Goal: Information Seeking & Learning: Learn about a topic

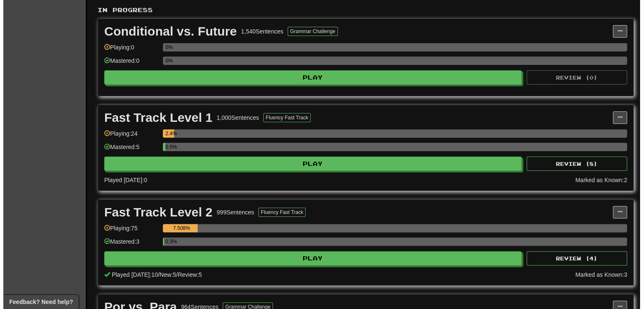
scroll to position [177, 0]
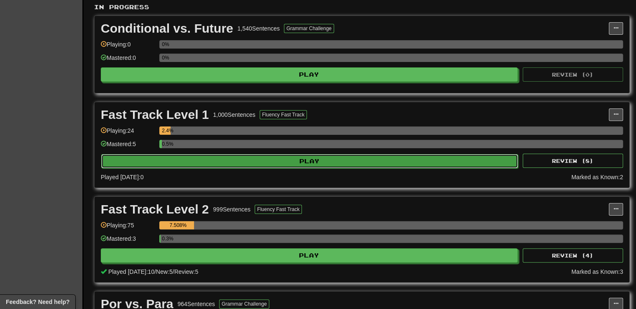
click at [325, 159] on button "Play" at bounding box center [309, 161] width 417 height 14
select select "**"
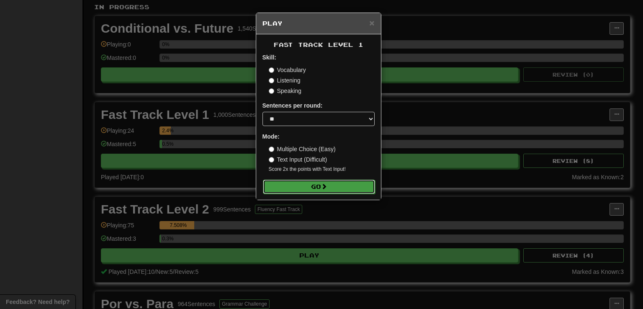
click at [320, 187] on button "Go" at bounding box center [319, 187] width 112 height 14
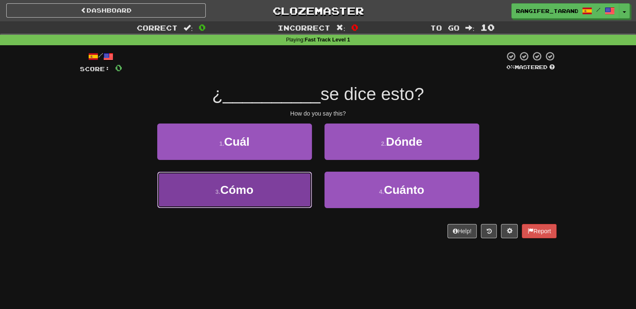
click at [268, 189] on button "3 . Cómo" at bounding box center [234, 190] width 155 height 36
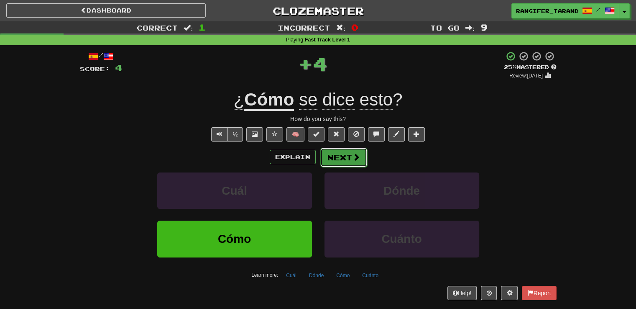
click at [350, 155] on button "Next" at bounding box center [344, 157] width 47 height 19
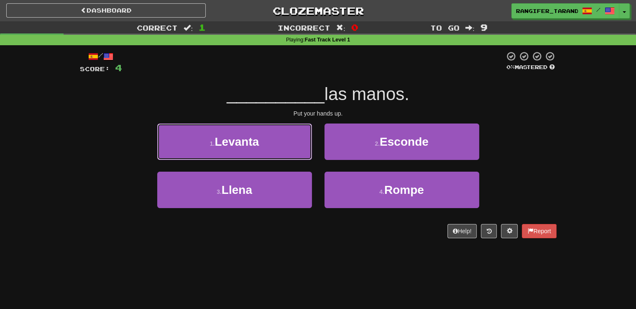
click at [291, 145] on button "1 . Levanta" at bounding box center [234, 141] width 155 height 36
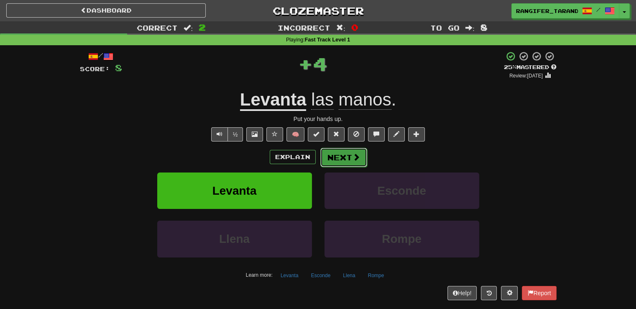
click at [347, 157] on button "Next" at bounding box center [344, 157] width 47 height 19
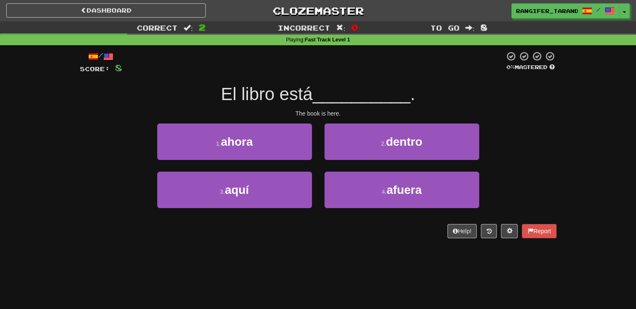
click at [271, 239] on div "/ Score: 8 0 % Mastered El libro está __________ . The book is here. 1 . ahora …" at bounding box center [318, 147] width 477 height 205
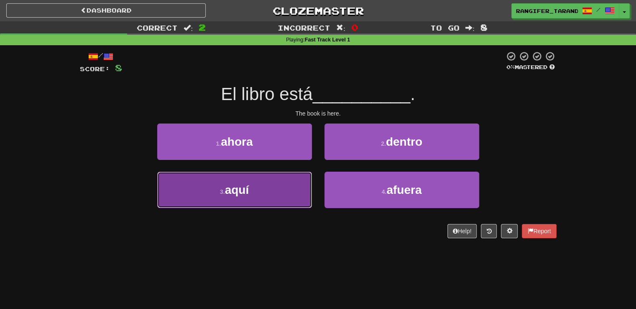
click at [265, 198] on button "3 . aquí" at bounding box center [234, 190] width 155 height 36
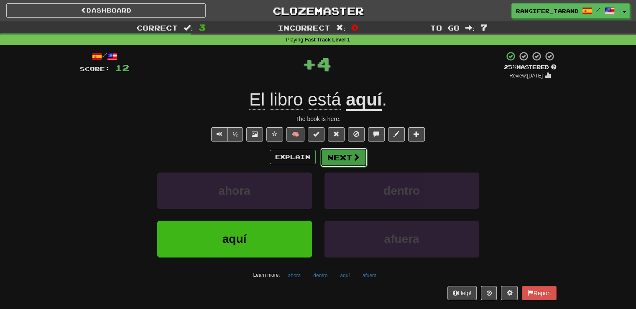
click at [353, 161] on button "Next" at bounding box center [344, 157] width 47 height 19
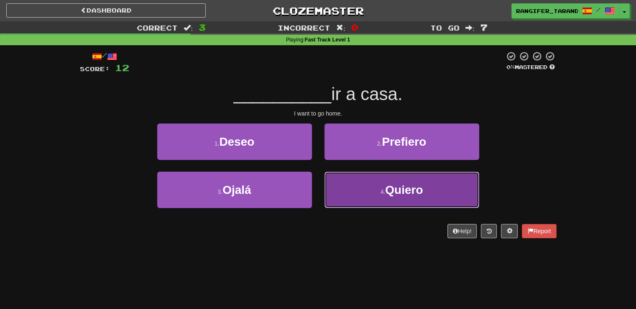
click at [368, 189] on button "4 . Quiero" at bounding box center [402, 190] width 155 height 36
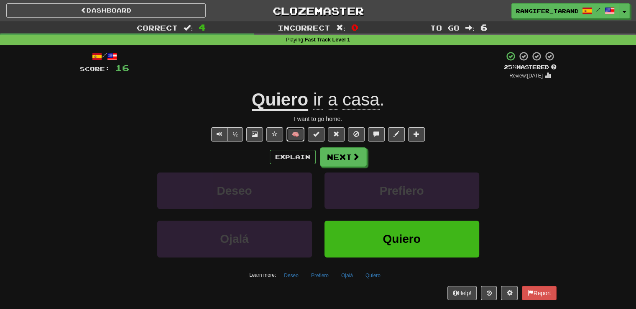
click at [300, 134] on button "🧠" at bounding box center [296, 134] width 18 height 14
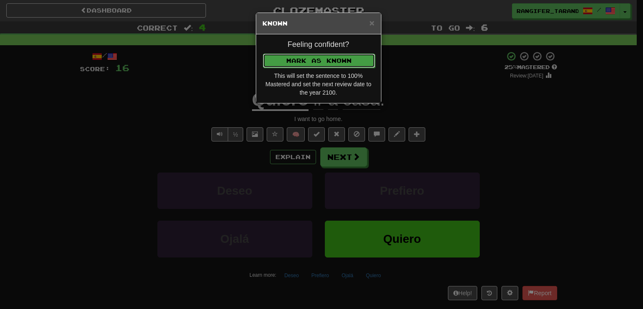
click at [318, 62] on button "Mark as Known" at bounding box center [319, 61] width 112 height 14
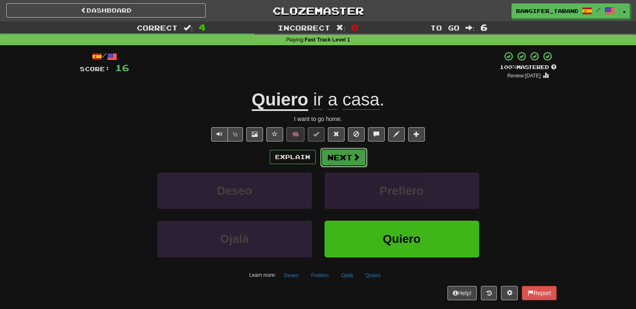
click at [344, 154] on button "Next" at bounding box center [344, 157] width 47 height 19
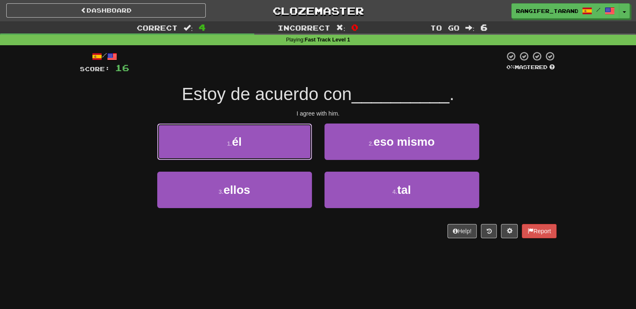
click at [248, 141] on button "1 . él" at bounding box center [234, 141] width 155 height 36
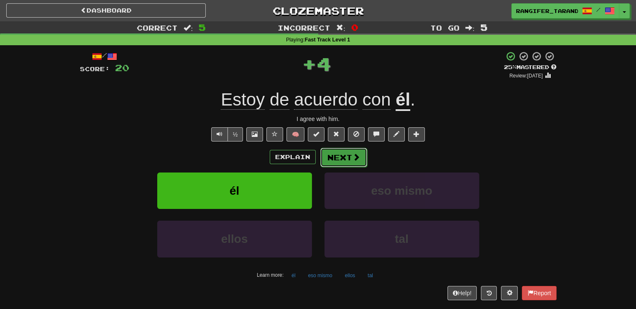
click at [346, 153] on button "Next" at bounding box center [344, 157] width 47 height 19
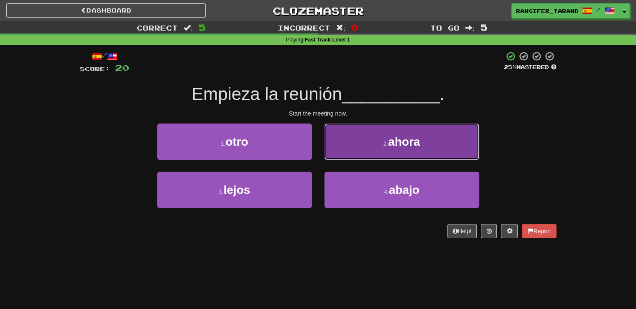
click at [361, 149] on button "2 . ahora" at bounding box center [402, 141] width 155 height 36
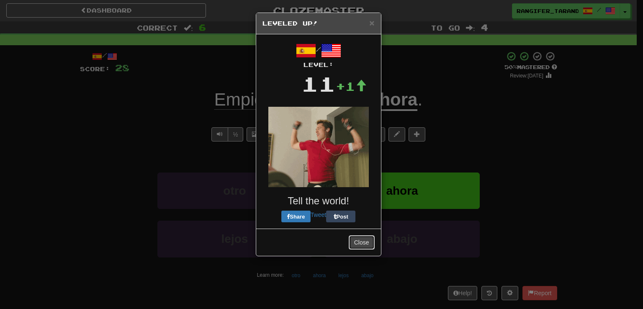
click at [357, 235] on button "Close" at bounding box center [362, 242] width 26 height 14
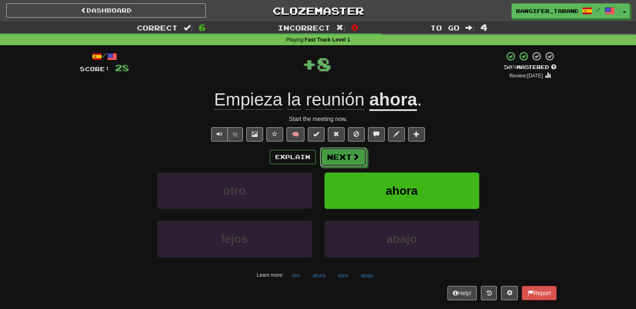
click at [357, 162] on button "Next" at bounding box center [343, 156] width 47 height 19
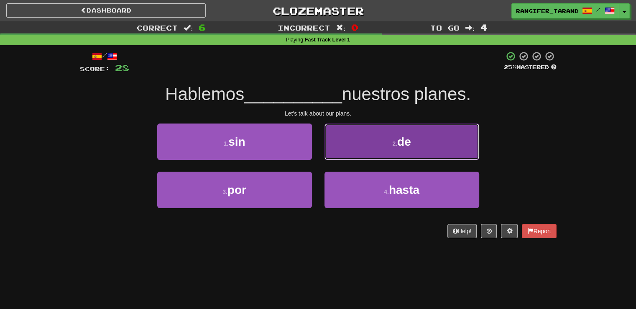
click at [393, 143] on small "2 ." at bounding box center [395, 143] width 5 height 7
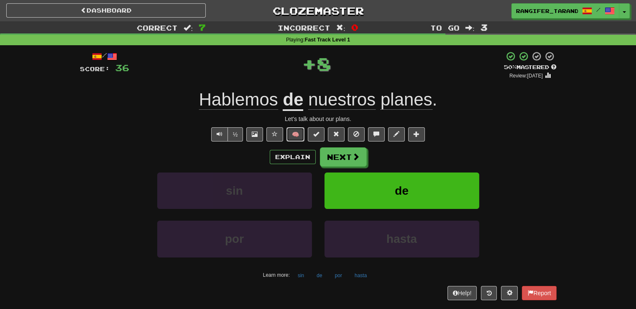
click at [298, 133] on button "🧠" at bounding box center [296, 134] width 18 height 14
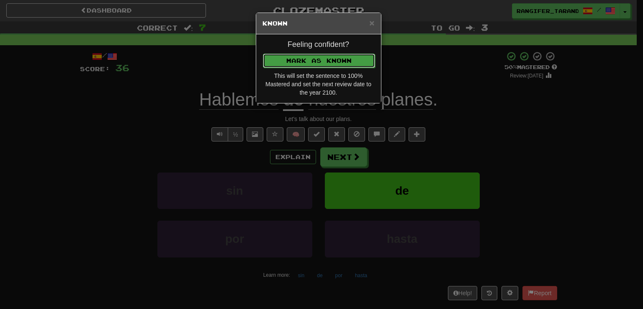
click at [309, 57] on button "Mark as Known" at bounding box center [319, 61] width 112 height 14
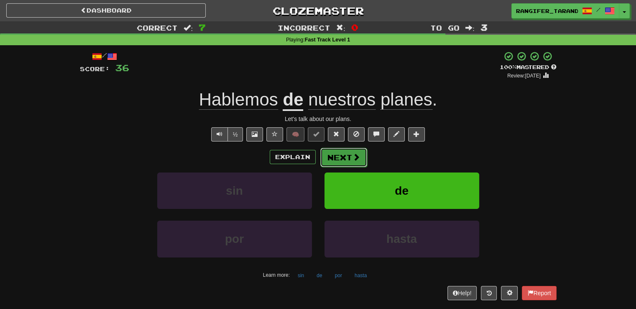
click at [338, 154] on button "Next" at bounding box center [344, 157] width 47 height 19
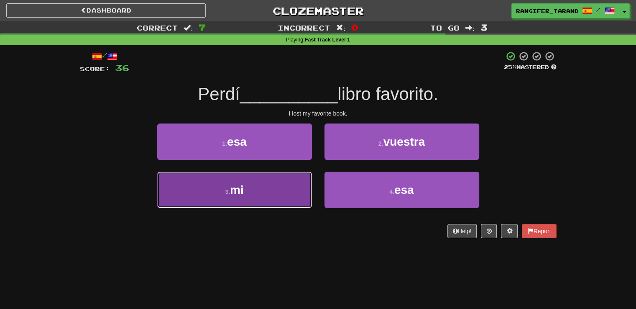
click at [263, 182] on button "3 . mi" at bounding box center [234, 190] width 155 height 36
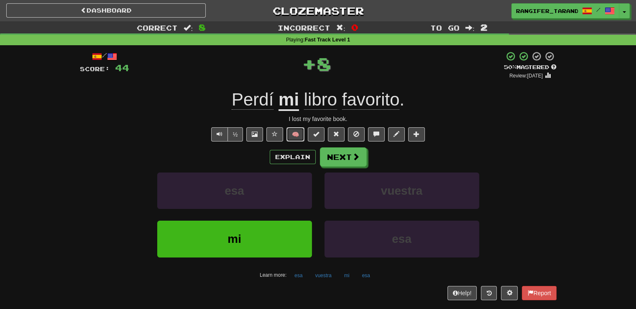
click at [297, 132] on button "🧠" at bounding box center [296, 134] width 18 height 14
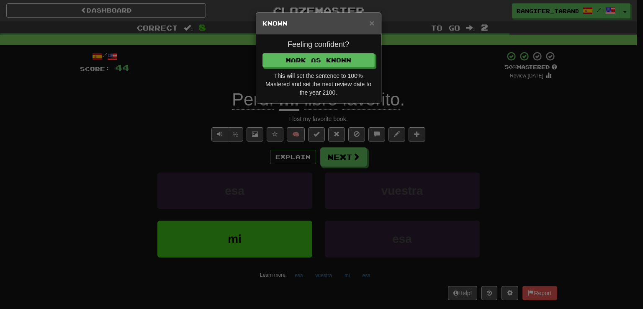
click at [438, 91] on div "× Known Feeling confident? Mark as Known This will set the sentence to 100% Mas…" at bounding box center [321, 154] width 643 height 309
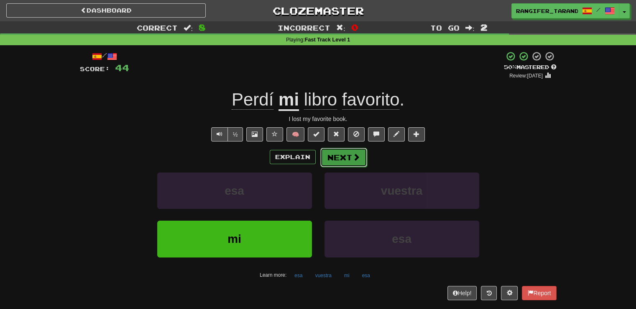
click at [330, 155] on button "Next" at bounding box center [344, 157] width 47 height 19
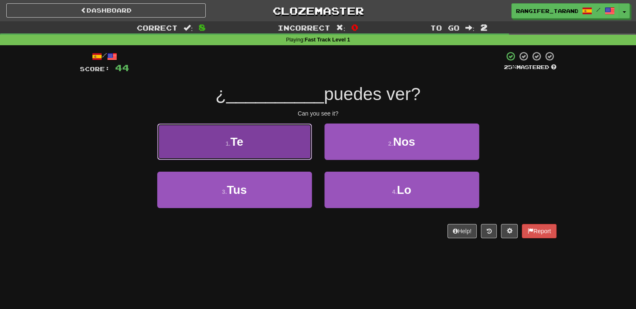
click at [216, 137] on button "1 . Te" at bounding box center [234, 141] width 155 height 36
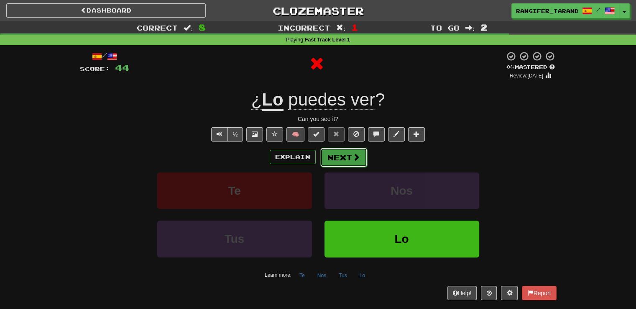
click at [346, 162] on button "Next" at bounding box center [344, 157] width 47 height 19
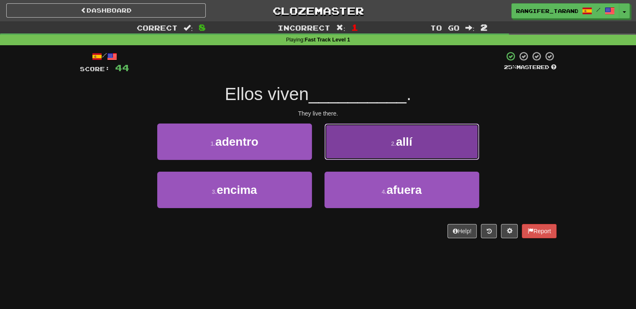
click at [344, 136] on button "2 . allí" at bounding box center [402, 141] width 155 height 36
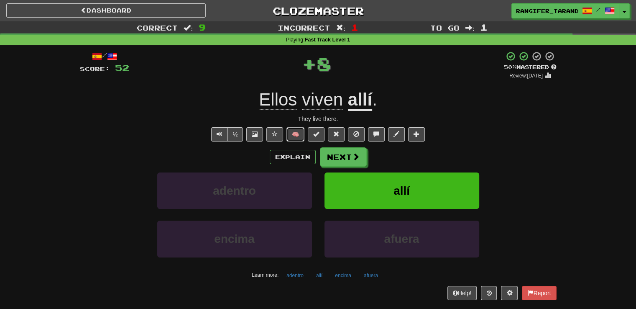
click at [295, 135] on button "🧠" at bounding box center [296, 134] width 18 height 14
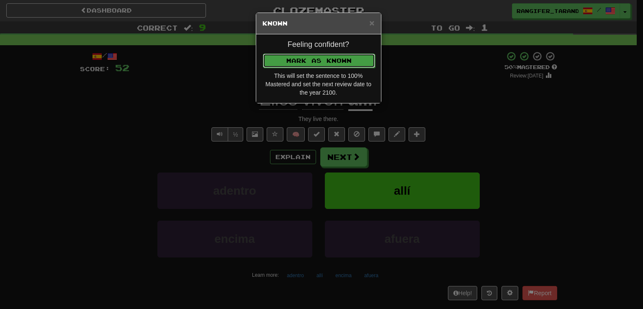
click at [326, 61] on button "Mark as Known" at bounding box center [319, 61] width 112 height 14
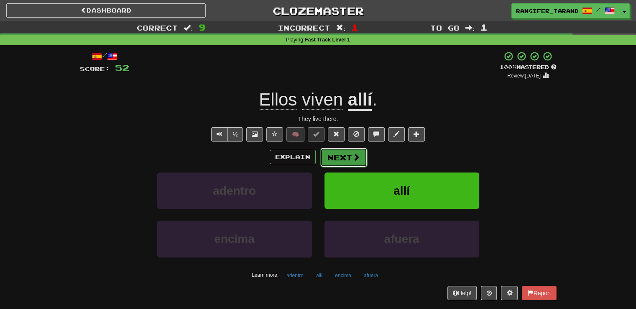
click at [348, 157] on button "Next" at bounding box center [344, 157] width 47 height 19
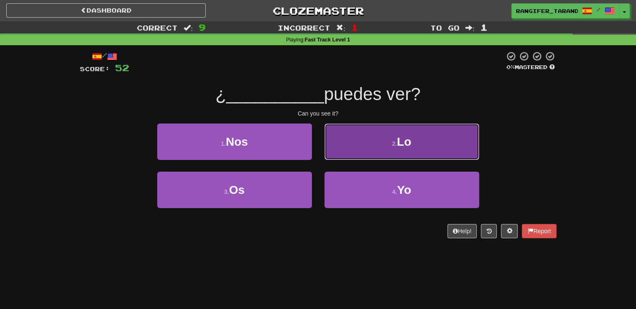
click at [375, 152] on button "2 . Lo" at bounding box center [402, 141] width 155 height 36
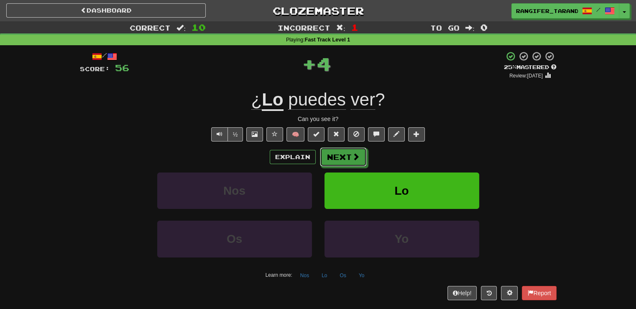
click at [330, 155] on button "Next" at bounding box center [343, 156] width 47 height 19
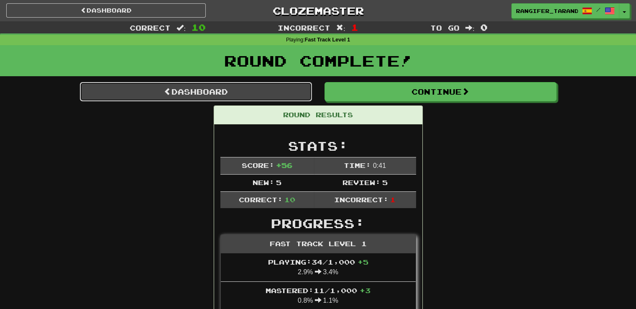
click at [221, 87] on link "Dashboard" at bounding box center [196, 91] width 232 height 19
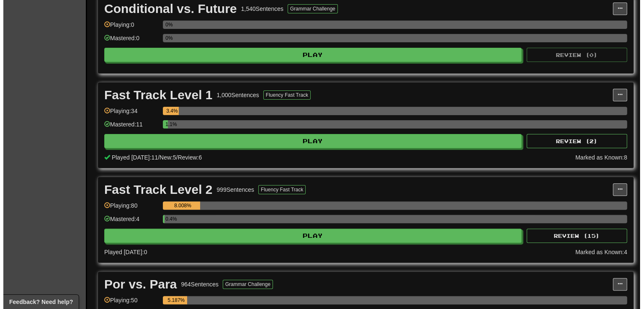
scroll to position [216, 0]
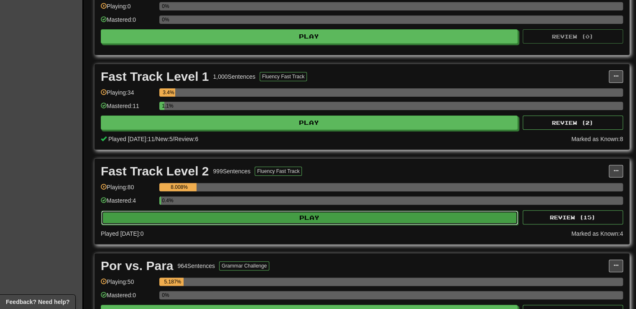
click at [295, 216] on button "Play" at bounding box center [309, 217] width 417 height 14
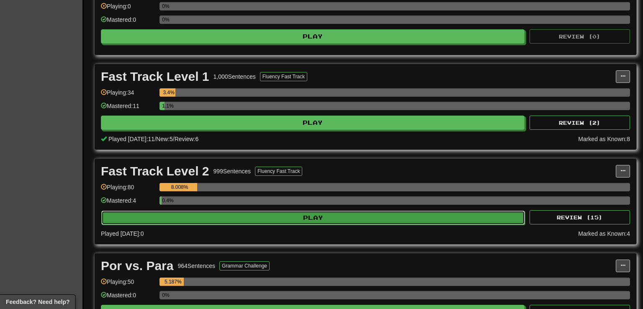
select select "**"
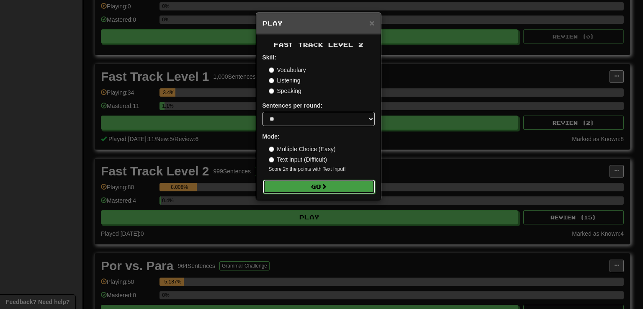
click at [291, 190] on button "Go" at bounding box center [319, 187] width 112 height 14
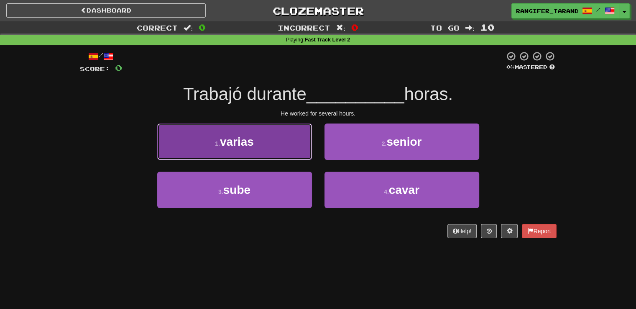
click at [231, 132] on button "1 . varias" at bounding box center [234, 141] width 155 height 36
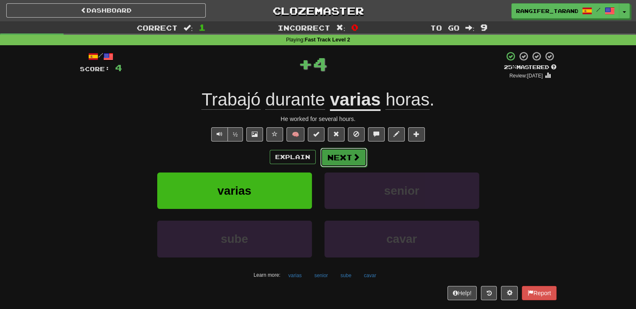
click at [345, 158] on button "Next" at bounding box center [344, 157] width 47 height 19
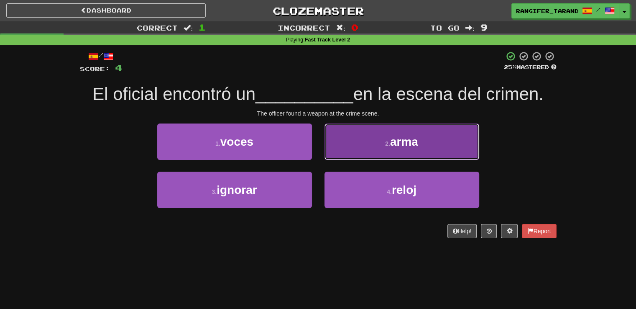
click at [383, 144] on button "2 . arma" at bounding box center [402, 141] width 155 height 36
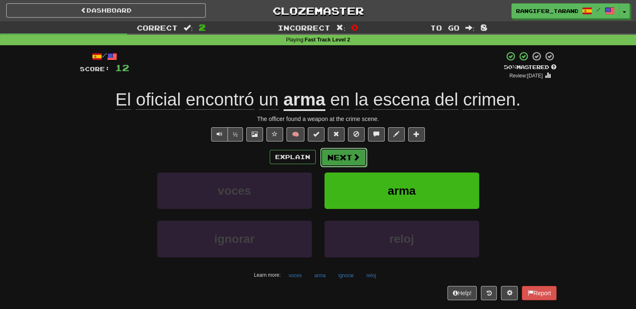
click at [343, 151] on button "Next" at bounding box center [344, 157] width 47 height 19
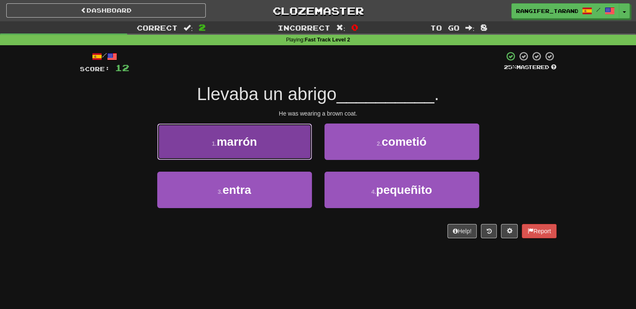
click at [231, 146] on span "marrón" at bounding box center [237, 141] width 40 height 13
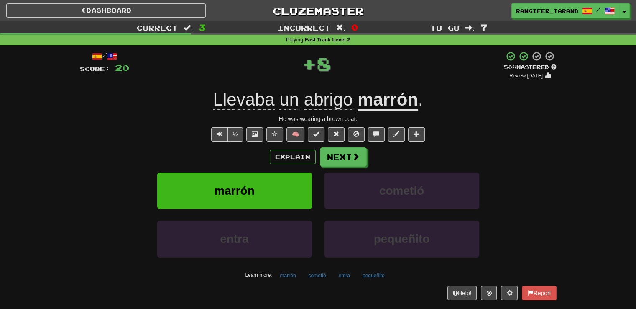
click at [231, 146] on div "/ Score: 20 + 8 50 % Mastered Review: 2025-08-29 Llevaba un abrigo marrón . He …" at bounding box center [318, 175] width 477 height 249
click at [347, 156] on button "Next" at bounding box center [344, 157] width 47 height 19
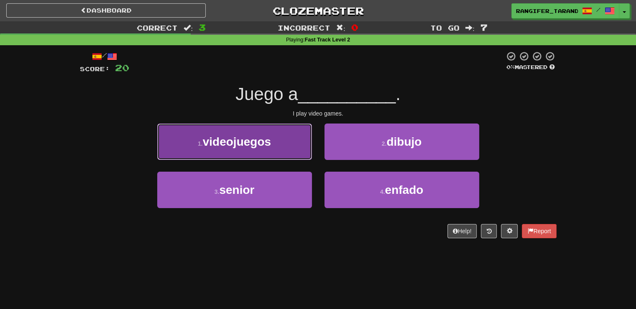
click at [211, 154] on button "1 . videojuegos" at bounding box center [234, 141] width 155 height 36
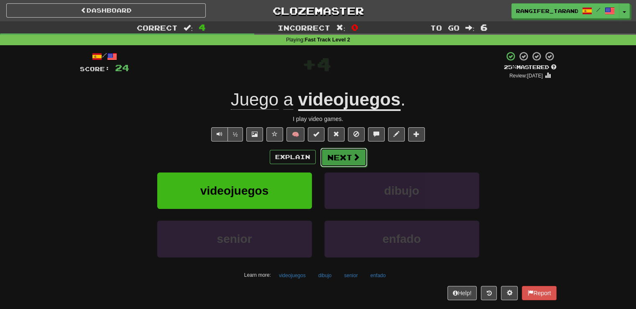
click at [363, 152] on button "Next" at bounding box center [344, 157] width 47 height 19
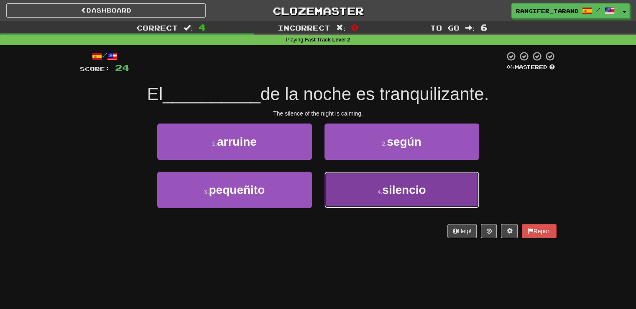
click at [384, 191] on span "silencio" at bounding box center [404, 189] width 44 height 13
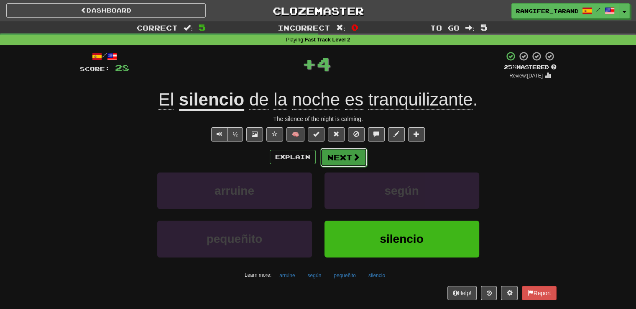
click at [336, 154] on button "Next" at bounding box center [344, 157] width 47 height 19
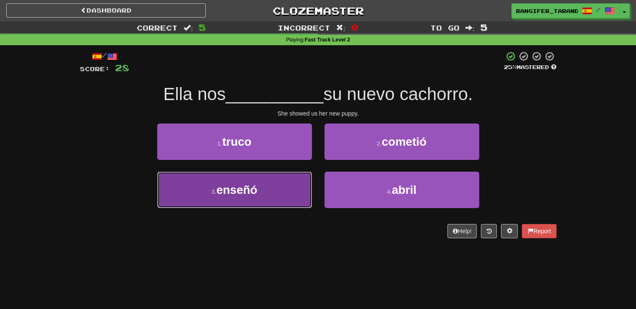
click at [247, 191] on span "enseñó" at bounding box center [236, 189] width 41 height 13
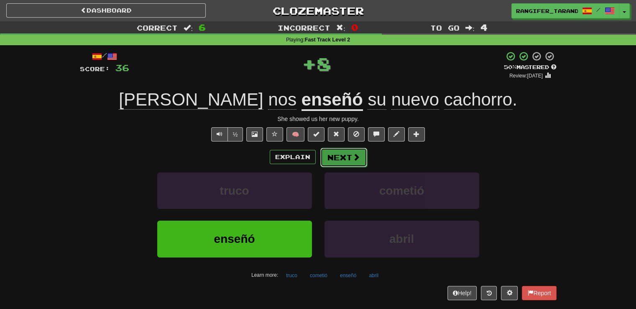
click at [331, 154] on button "Next" at bounding box center [344, 157] width 47 height 19
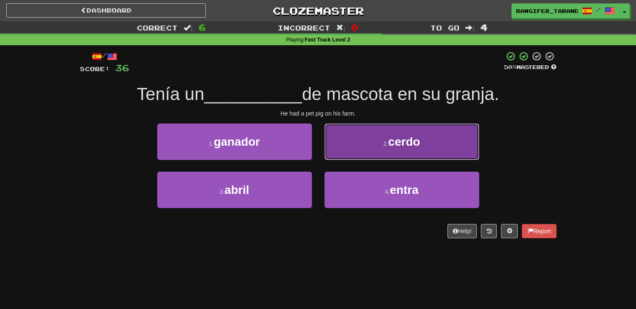
click at [346, 148] on button "2 . cerdo" at bounding box center [402, 141] width 155 height 36
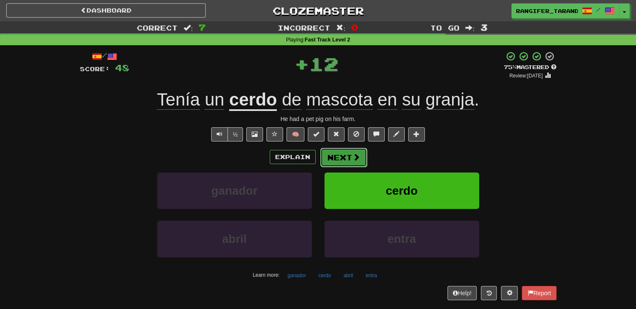
click at [333, 157] on button "Next" at bounding box center [344, 157] width 47 height 19
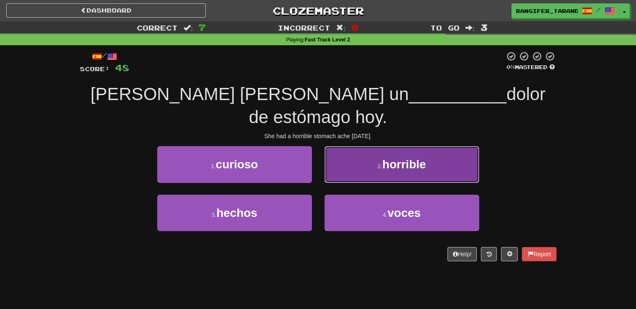
click at [367, 146] on button "2 . horrible" at bounding box center [402, 164] width 155 height 36
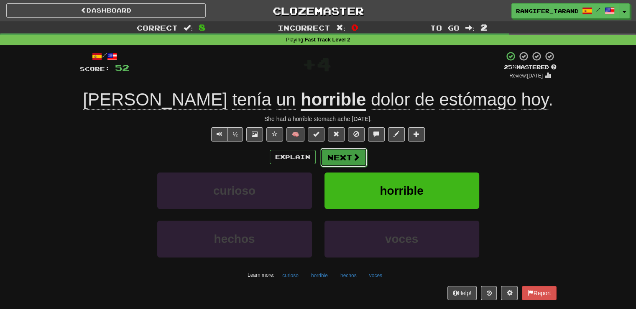
click at [343, 159] on button "Next" at bounding box center [344, 157] width 47 height 19
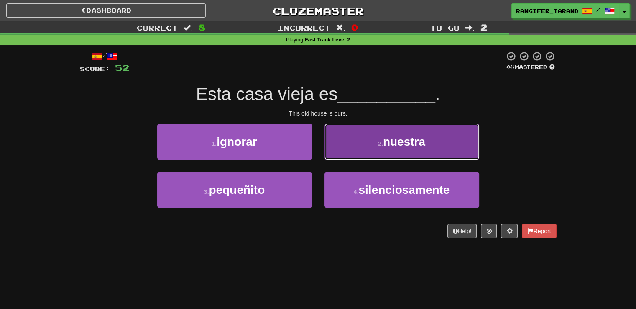
click at [356, 143] on button "2 . nuestra" at bounding box center [402, 141] width 155 height 36
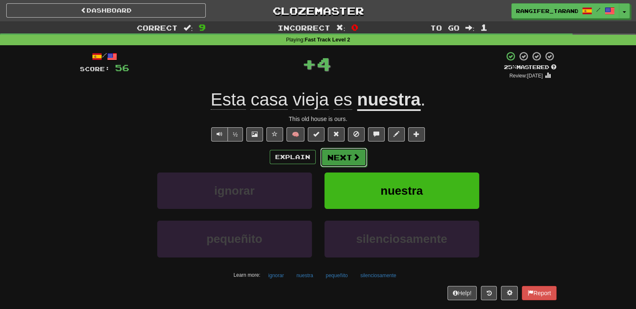
click at [347, 161] on button "Next" at bounding box center [344, 157] width 47 height 19
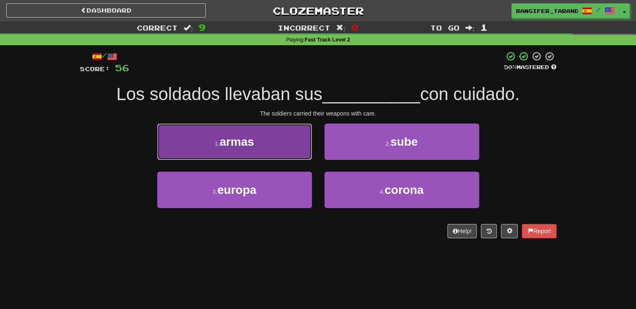
click at [278, 154] on button "1 . armas" at bounding box center [234, 141] width 155 height 36
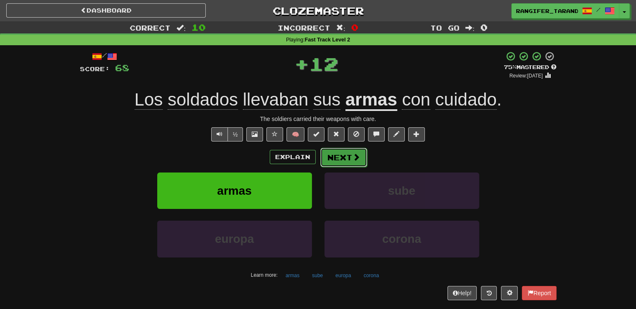
click at [353, 159] on span at bounding box center [357, 157] width 8 height 8
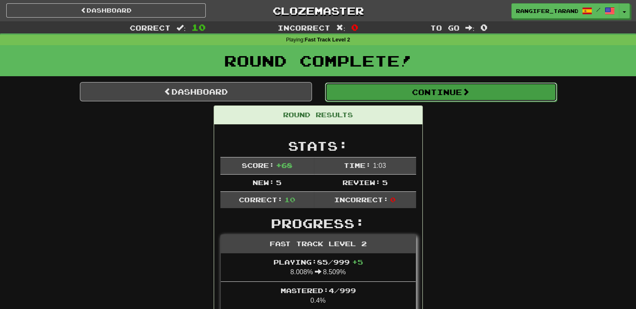
click at [348, 95] on button "Continue" at bounding box center [441, 91] width 232 height 19
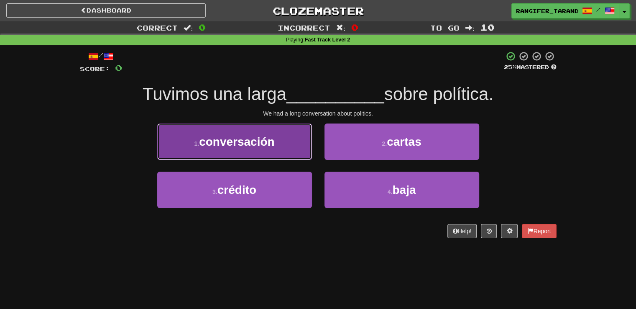
click at [247, 140] on span "conversación" at bounding box center [237, 141] width 76 height 13
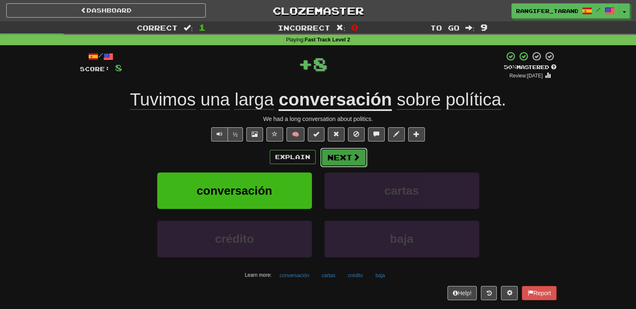
click at [341, 155] on button "Next" at bounding box center [344, 157] width 47 height 19
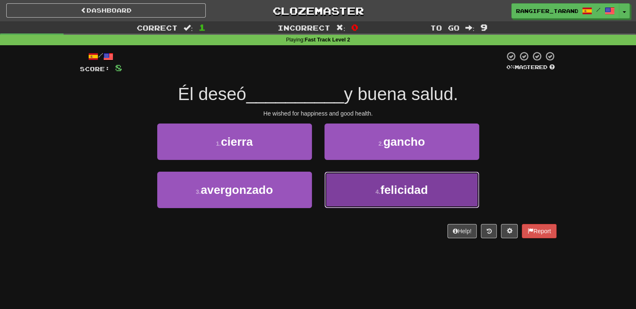
click at [367, 198] on button "4 . felicidad" at bounding box center [402, 190] width 155 height 36
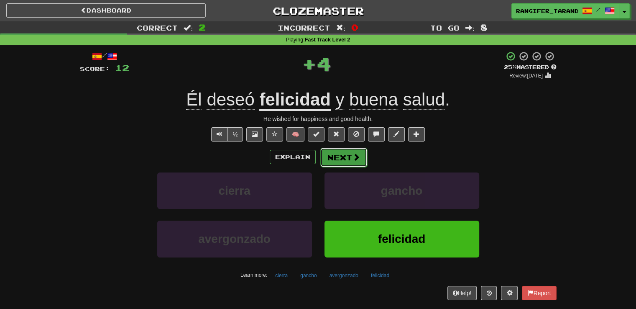
click at [337, 154] on button "Next" at bounding box center [344, 157] width 47 height 19
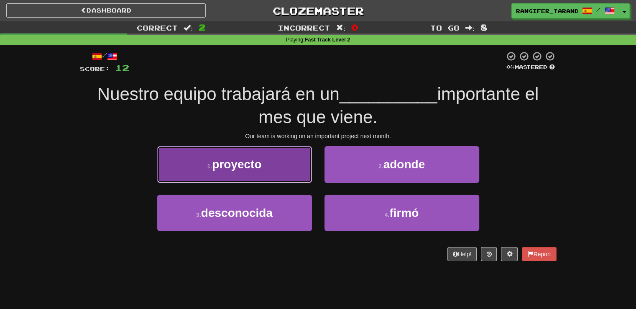
click at [233, 174] on button "1 . proyecto" at bounding box center [234, 164] width 155 height 36
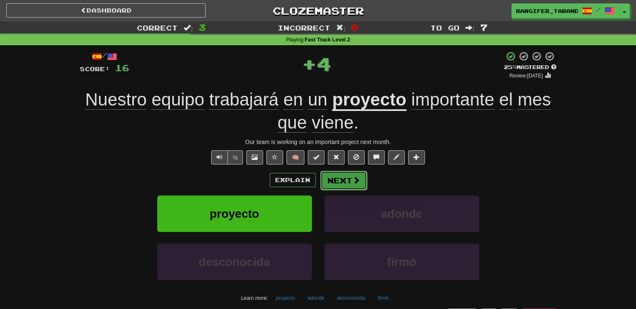
click at [342, 179] on button "Next" at bounding box center [344, 180] width 47 height 19
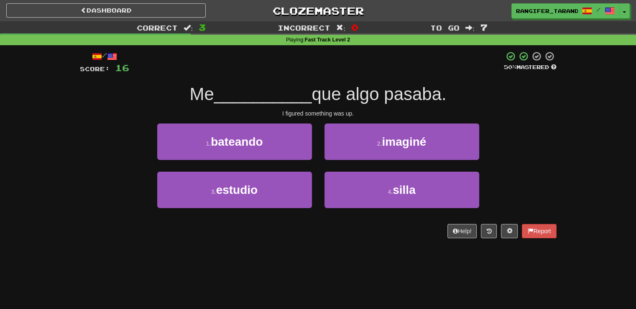
click at [354, 163] on div "2 . imaginé" at bounding box center [401, 147] width 167 height 48
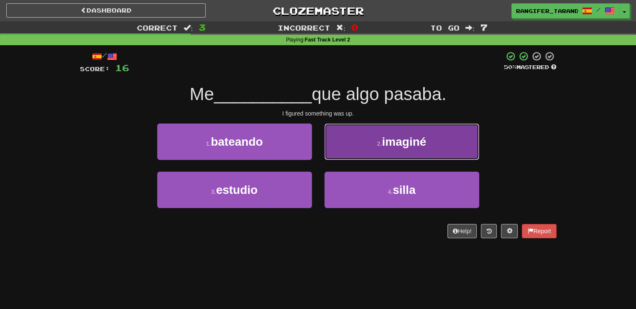
click at [356, 158] on button "2 . imaginé" at bounding box center [402, 141] width 155 height 36
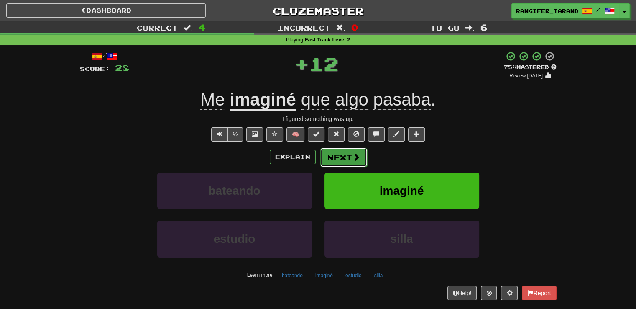
click at [356, 159] on span at bounding box center [357, 157] width 8 height 8
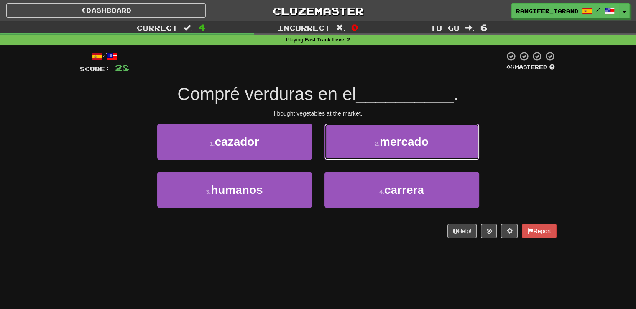
click at [356, 159] on button "2 . mercado" at bounding box center [402, 141] width 155 height 36
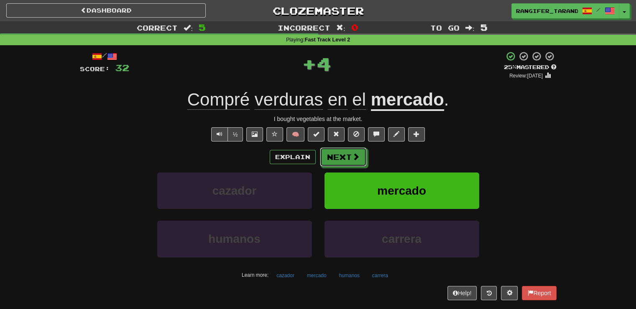
click at [356, 159] on span at bounding box center [356, 157] width 8 height 8
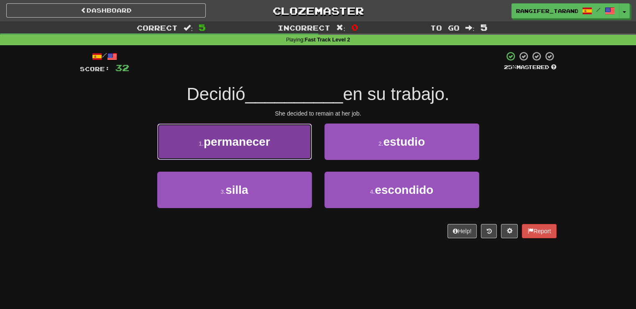
click at [239, 154] on button "1 . permanecer" at bounding box center [234, 141] width 155 height 36
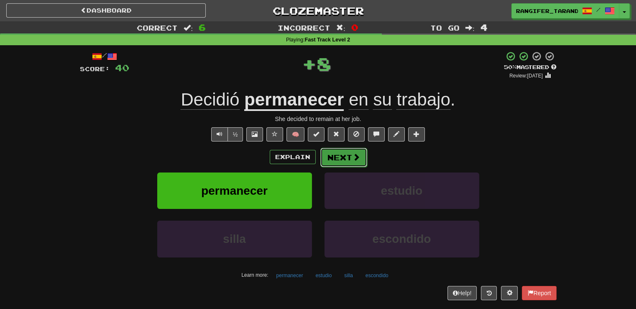
click at [340, 164] on button "Next" at bounding box center [344, 157] width 47 height 19
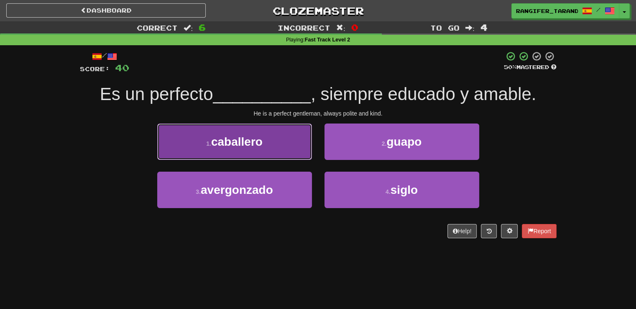
click at [246, 140] on span "caballero" at bounding box center [236, 141] width 51 height 13
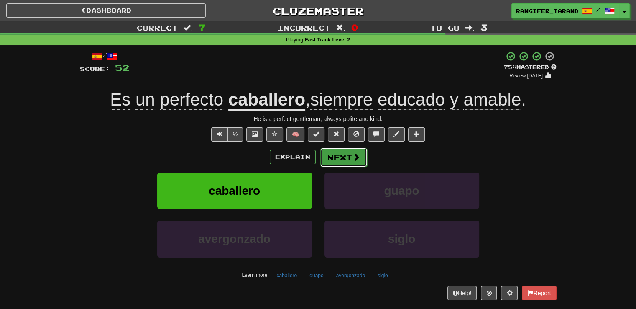
click at [333, 163] on button "Next" at bounding box center [344, 157] width 47 height 19
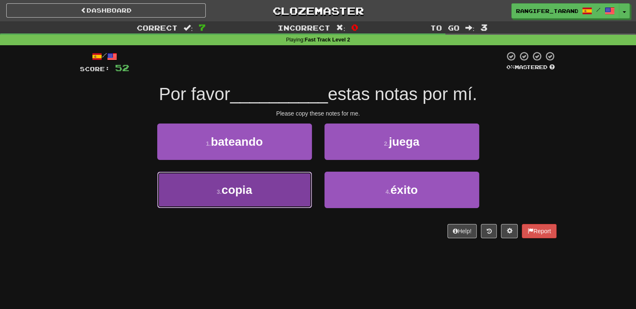
click at [232, 198] on button "3 . copia" at bounding box center [234, 190] width 155 height 36
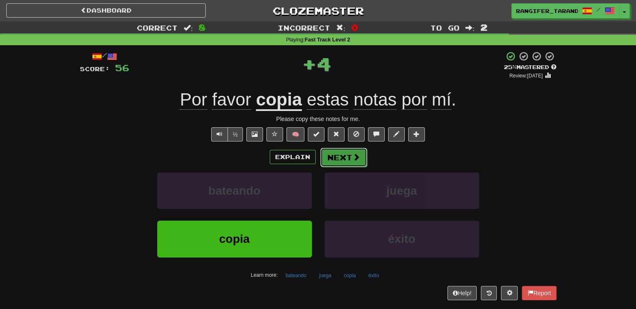
click at [346, 162] on button "Next" at bounding box center [344, 157] width 47 height 19
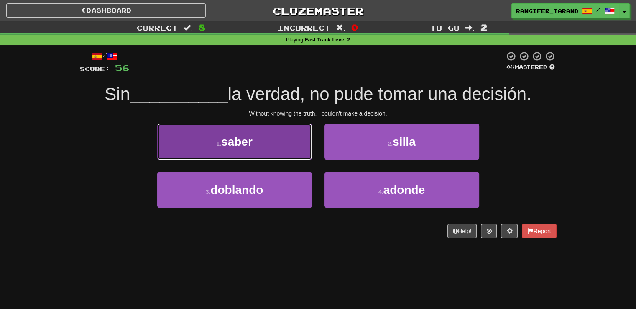
click at [256, 150] on button "1 . saber" at bounding box center [234, 141] width 155 height 36
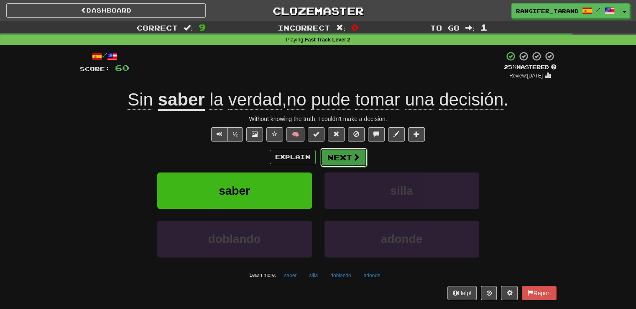
click at [340, 154] on button "Next" at bounding box center [344, 157] width 47 height 19
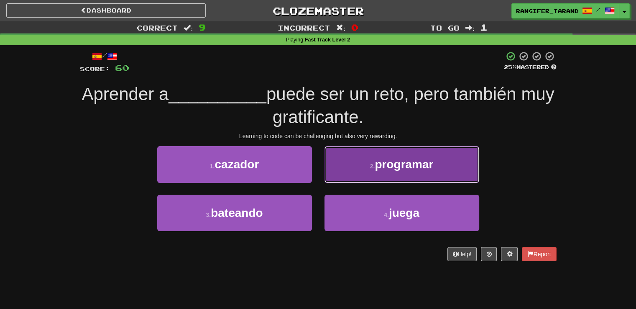
click at [390, 172] on button "2 . programar" at bounding box center [402, 164] width 155 height 36
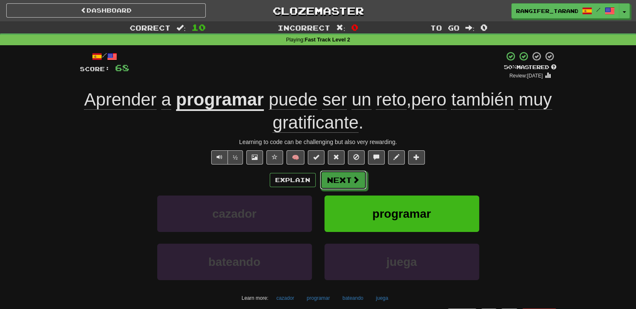
click at [341, 172] on button "Next" at bounding box center [343, 179] width 47 height 19
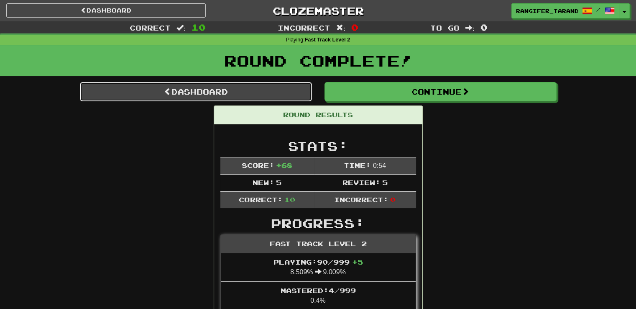
click at [278, 93] on link "Dashboard" at bounding box center [196, 91] width 232 height 19
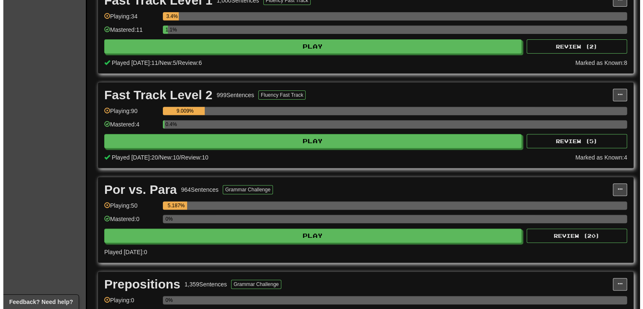
scroll to position [300, 0]
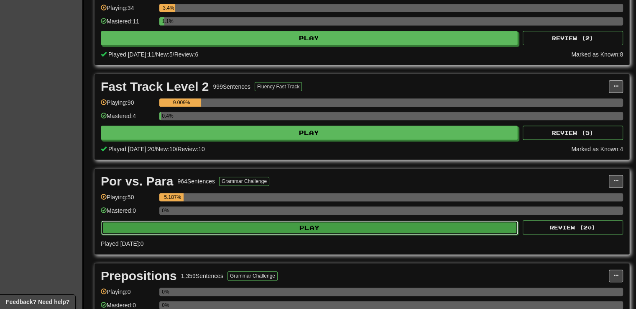
click at [323, 222] on button "Play" at bounding box center [309, 228] width 417 height 14
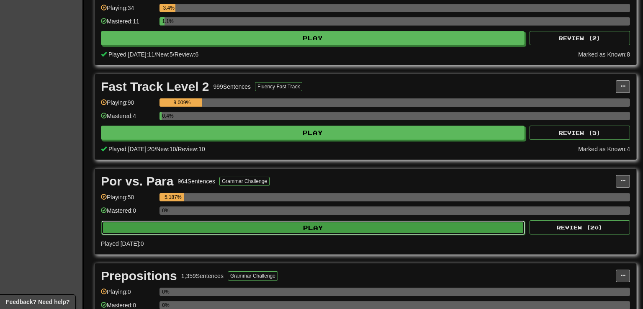
select select "**"
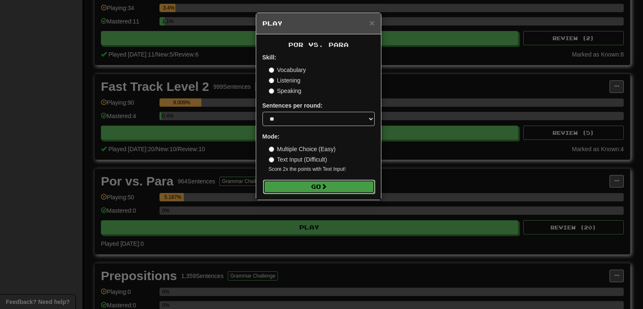
click at [327, 189] on span at bounding box center [324, 186] width 6 height 6
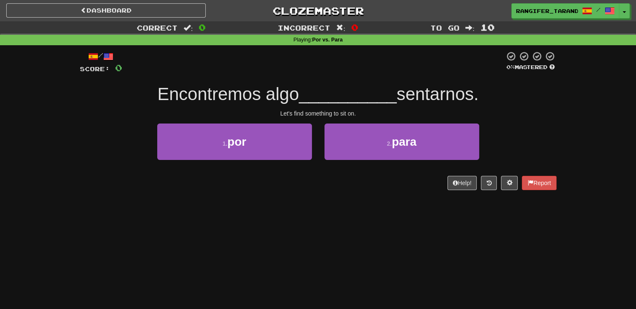
click at [208, 172] on div "/ Score: 0 0 % Mastered Encontremos algo __________ sentarnos. Let's find somet…" at bounding box center [318, 120] width 477 height 139
click at [353, 146] on button "2 . para" at bounding box center [402, 141] width 155 height 36
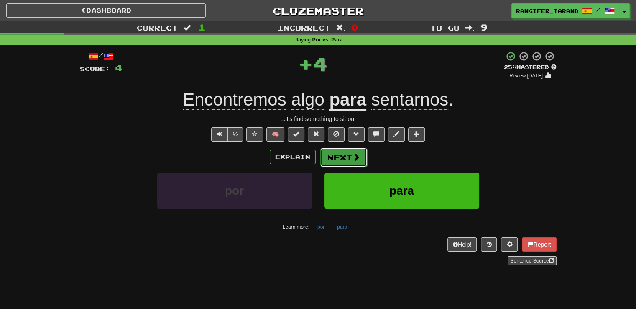
click at [343, 163] on button "Next" at bounding box center [344, 157] width 47 height 19
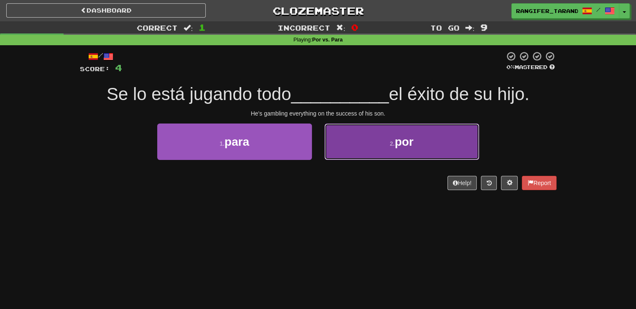
click at [371, 150] on button "2 . por" at bounding box center [402, 141] width 155 height 36
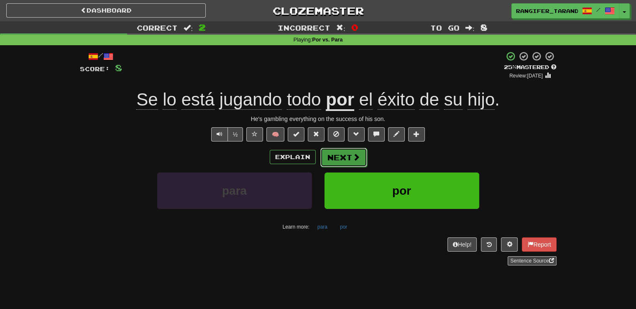
click at [333, 163] on button "Next" at bounding box center [344, 157] width 47 height 19
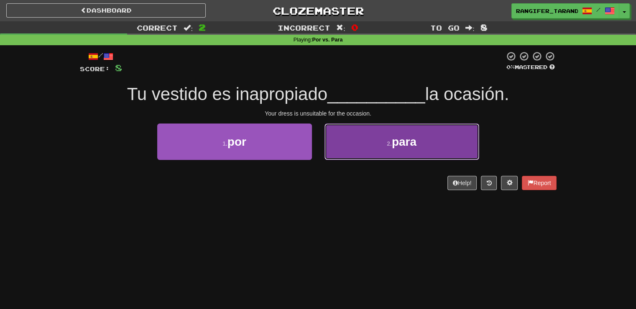
click at [348, 138] on button "2 . para" at bounding box center [402, 141] width 155 height 36
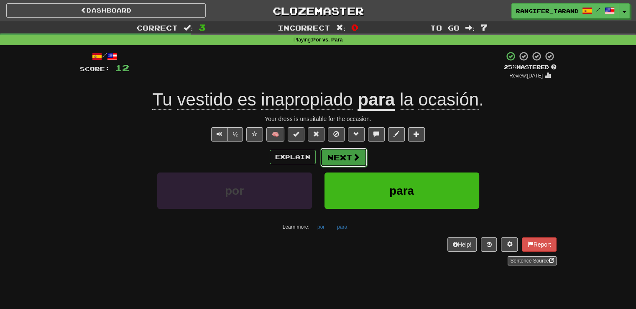
click at [341, 164] on button "Next" at bounding box center [344, 157] width 47 height 19
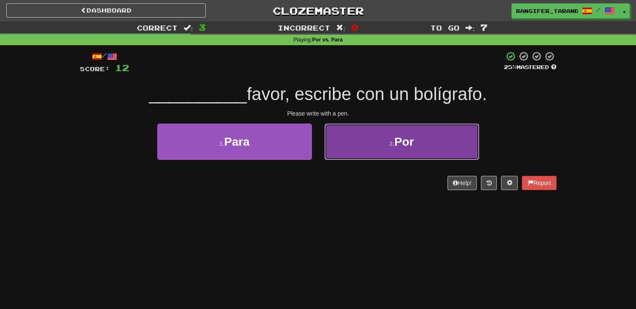
click at [392, 136] on button "2 . Por" at bounding box center [402, 141] width 155 height 36
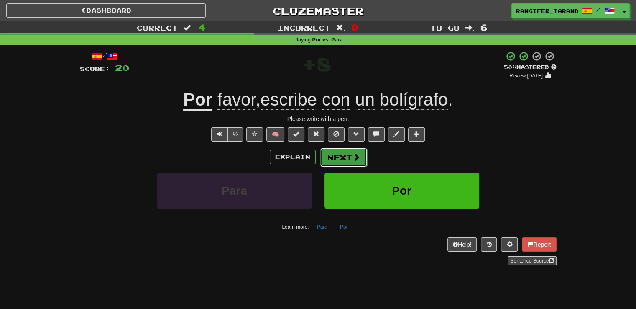
click at [356, 157] on span at bounding box center [357, 157] width 8 height 8
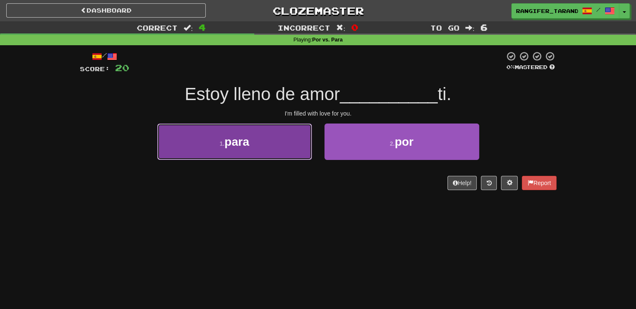
click at [290, 141] on button "1 . para" at bounding box center [234, 141] width 155 height 36
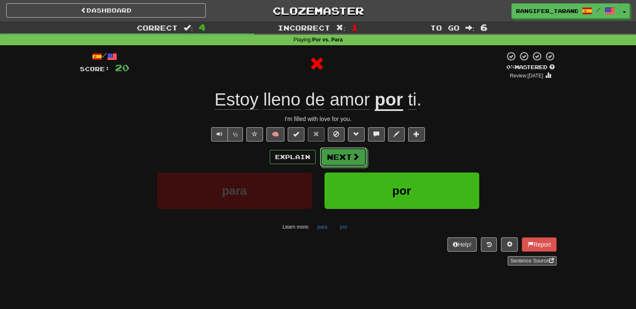
click at [356, 157] on span at bounding box center [356, 157] width 8 height 8
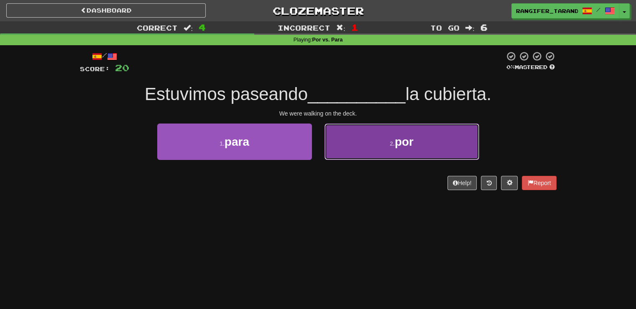
click at [389, 126] on button "2 . por" at bounding box center [402, 141] width 155 height 36
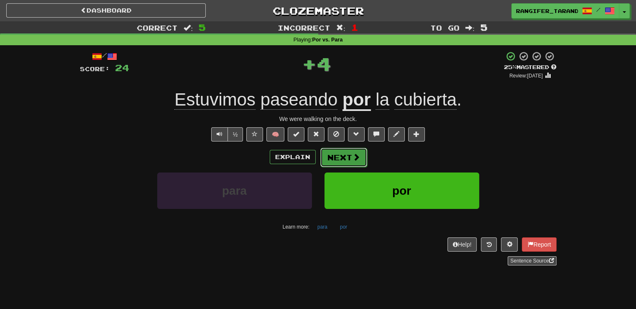
click at [338, 158] on button "Next" at bounding box center [344, 157] width 47 height 19
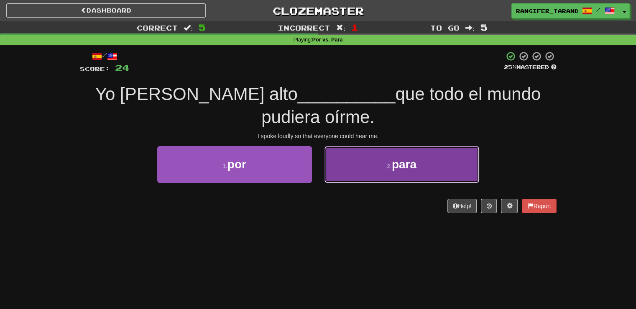
click at [353, 148] on button "2 . para" at bounding box center [402, 164] width 155 height 36
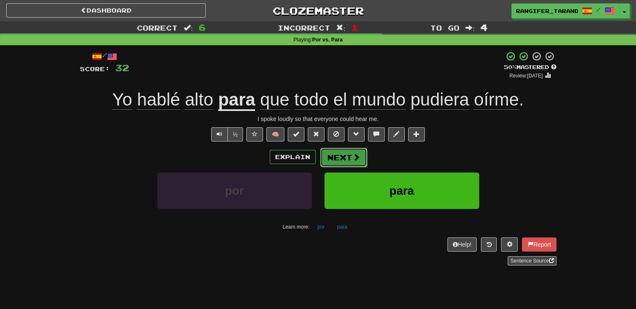
click at [348, 156] on button "Next" at bounding box center [344, 157] width 47 height 19
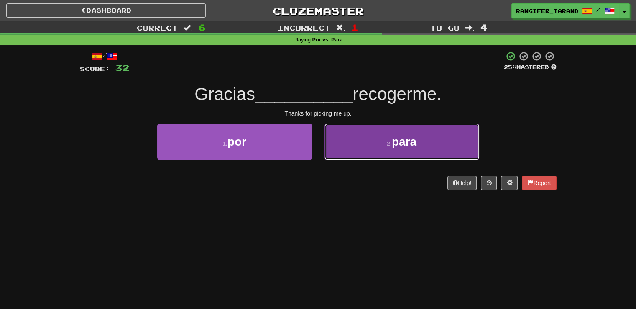
click at [378, 148] on button "2 . para" at bounding box center [402, 141] width 155 height 36
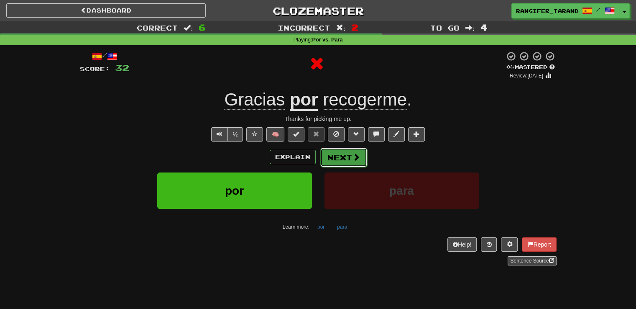
click at [342, 154] on button "Next" at bounding box center [344, 157] width 47 height 19
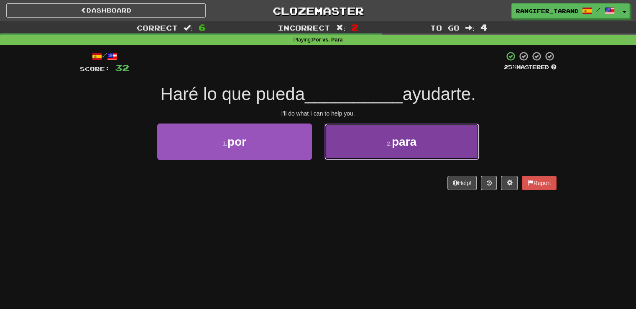
click at [369, 142] on button "2 . para" at bounding box center [402, 141] width 155 height 36
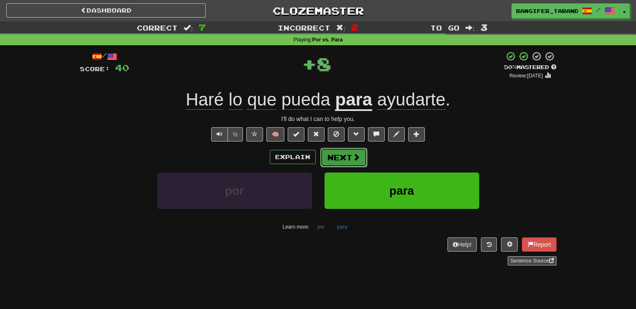
click at [346, 155] on button "Next" at bounding box center [344, 157] width 47 height 19
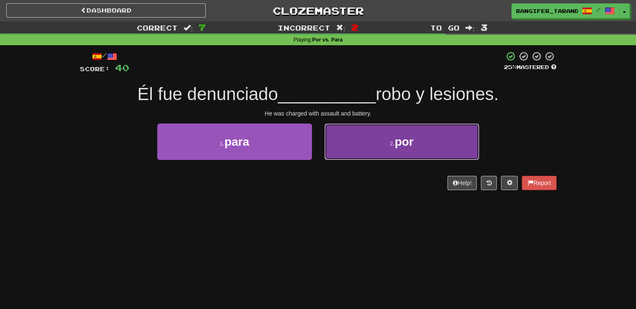
click at [385, 143] on button "2 . por" at bounding box center [402, 141] width 155 height 36
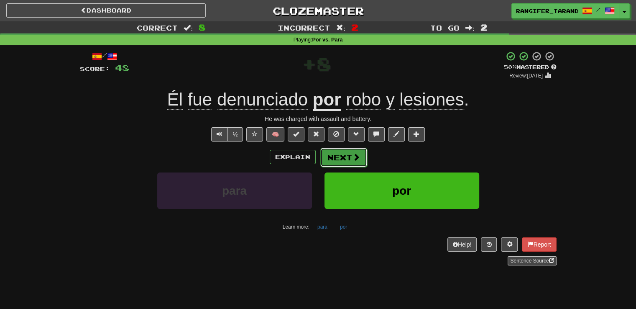
click at [328, 155] on button "Next" at bounding box center [344, 157] width 47 height 19
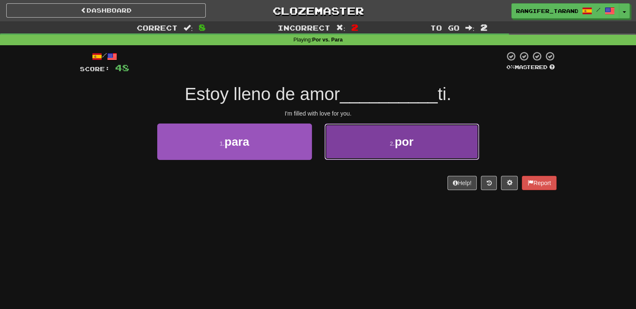
click at [375, 155] on button "2 . por" at bounding box center [402, 141] width 155 height 36
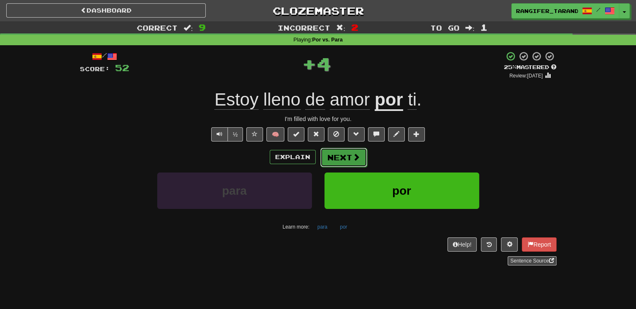
click at [341, 155] on button "Next" at bounding box center [344, 157] width 47 height 19
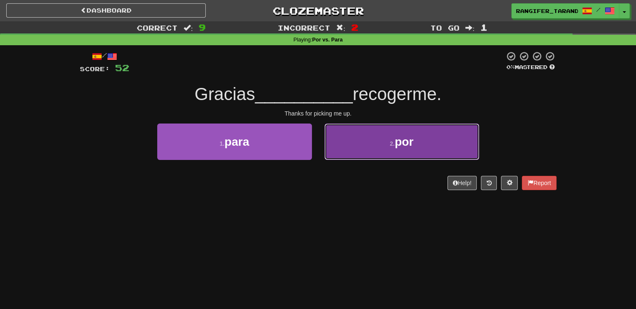
click at [387, 145] on button "2 . por" at bounding box center [402, 141] width 155 height 36
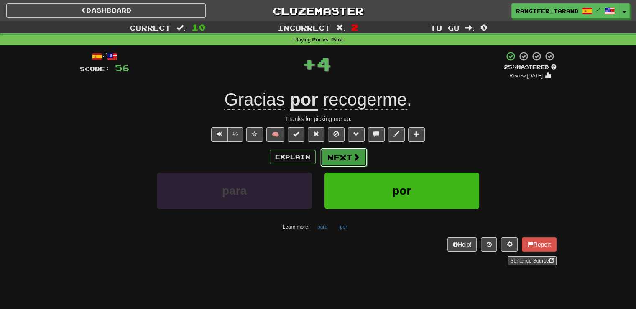
click at [344, 162] on button "Next" at bounding box center [344, 157] width 47 height 19
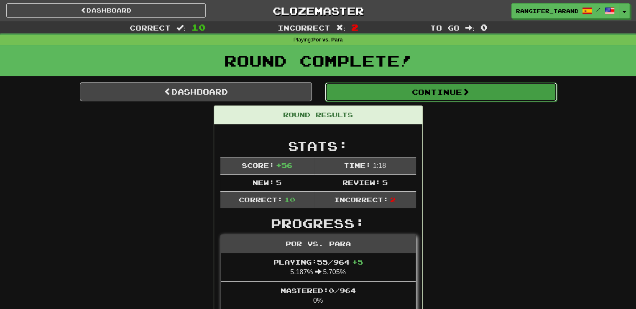
click at [374, 90] on button "Continue" at bounding box center [441, 91] width 232 height 19
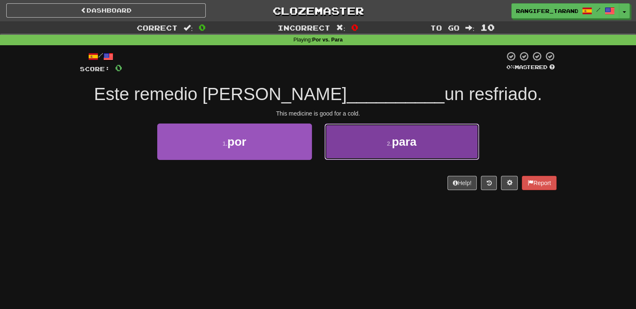
click at [403, 148] on button "2 . para" at bounding box center [402, 141] width 155 height 36
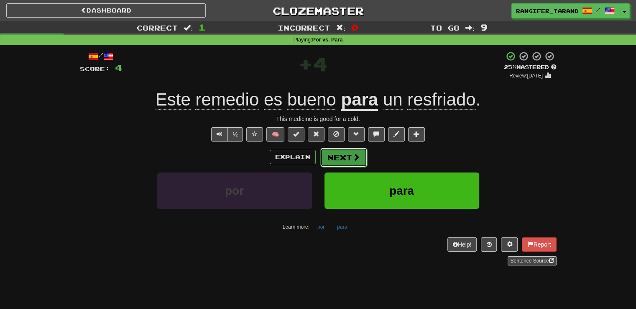
click at [350, 158] on button "Next" at bounding box center [344, 157] width 47 height 19
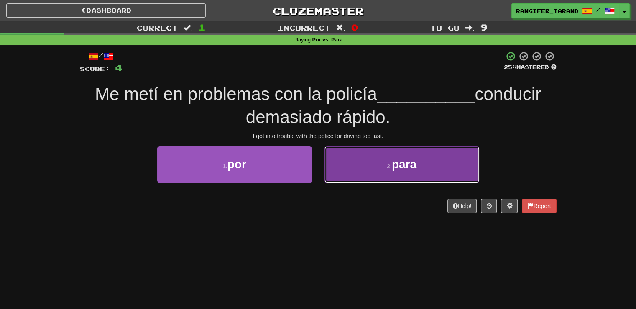
click at [367, 174] on button "2 . para" at bounding box center [402, 164] width 155 height 36
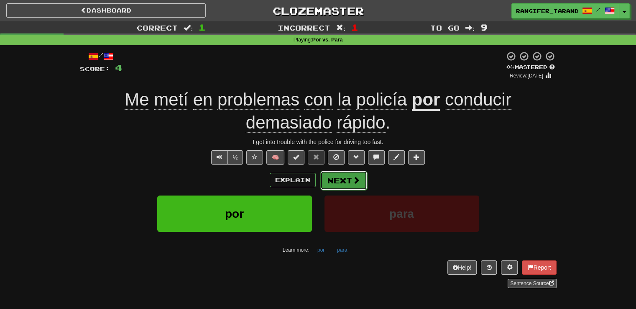
click at [339, 180] on button "Next" at bounding box center [344, 180] width 47 height 19
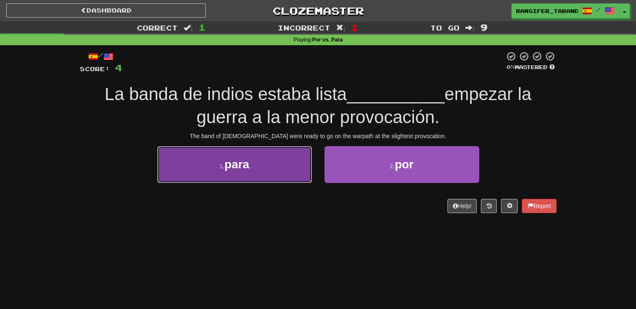
click at [261, 174] on button "1 . para" at bounding box center [234, 164] width 155 height 36
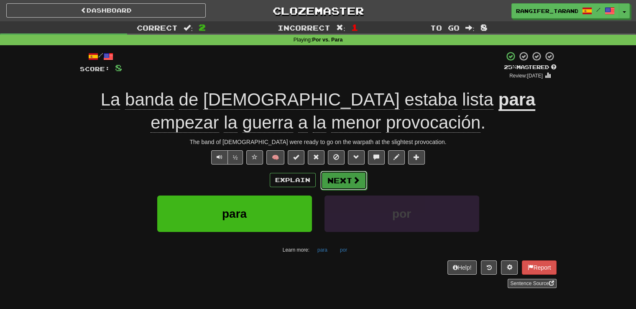
click at [350, 182] on button "Next" at bounding box center [344, 180] width 47 height 19
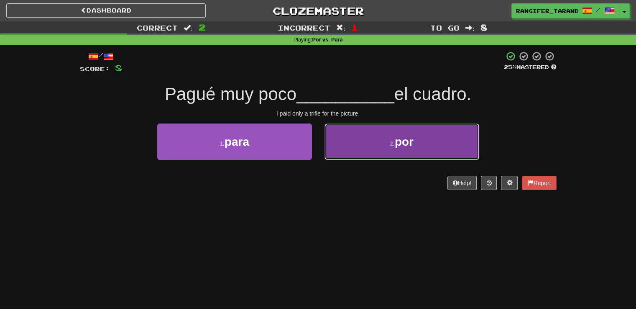
click at [350, 131] on button "2 . por" at bounding box center [402, 141] width 155 height 36
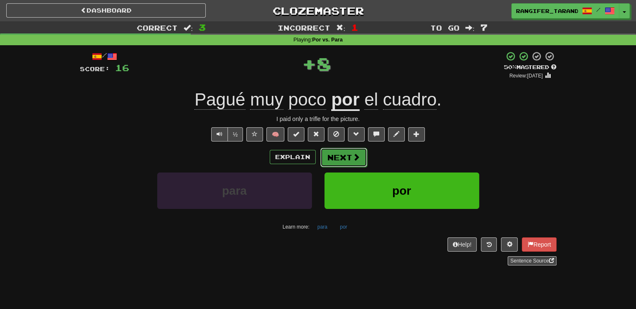
click at [339, 154] on button "Next" at bounding box center [344, 157] width 47 height 19
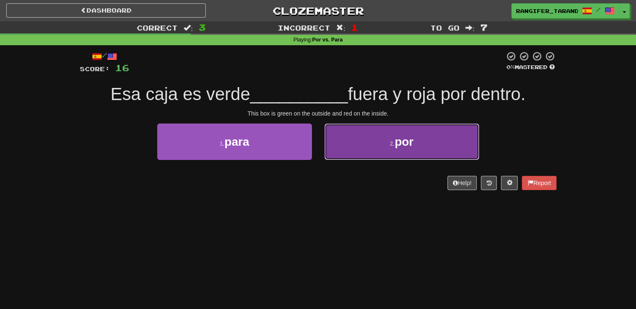
click at [360, 149] on button "2 . por" at bounding box center [402, 141] width 155 height 36
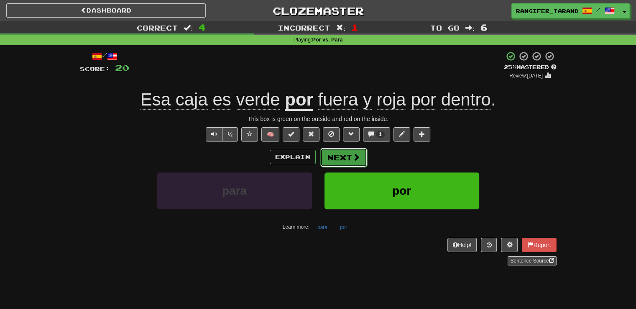
click at [334, 159] on button "Next" at bounding box center [344, 157] width 47 height 19
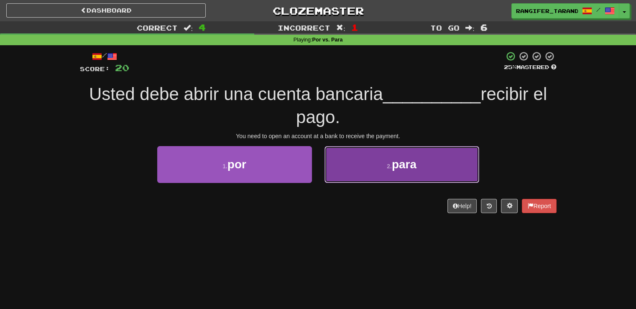
click at [352, 164] on button "2 . para" at bounding box center [402, 164] width 155 height 36
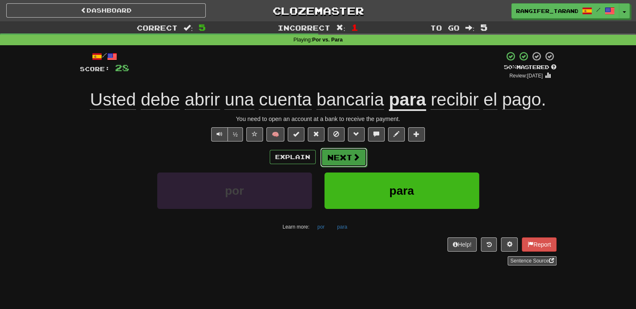
click at [337, 159] on button "Next" at bounding box center [344, 157] width 47 height 19
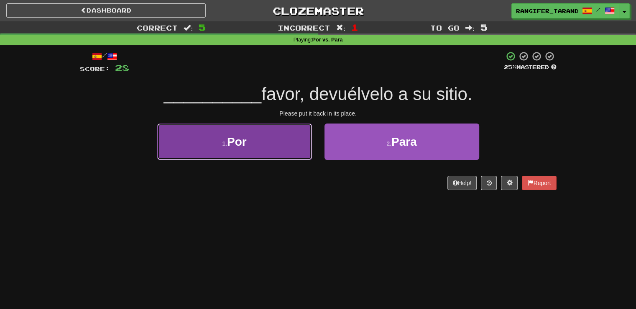
click at [295, 144] on button "1 . Por" at bounding box center [234, 141] width 155 height 36
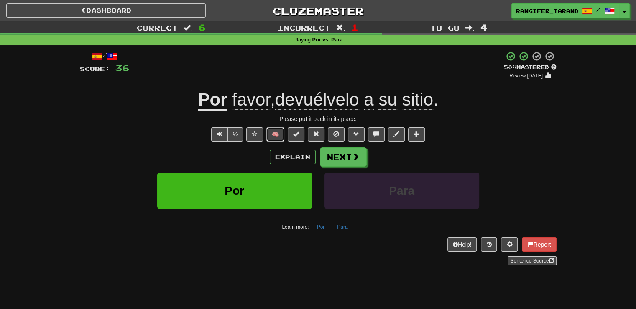
click at [275, 136] on button "🧠" at bounding box center [276, 134] width 18 height 14
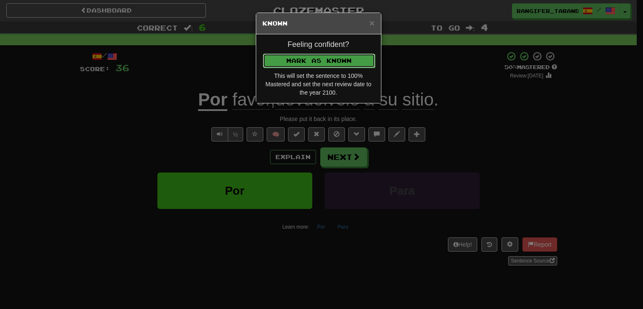
click at [302, 54] on button "Mark as Known" at bounding box center [319, 61] width 112 height 14
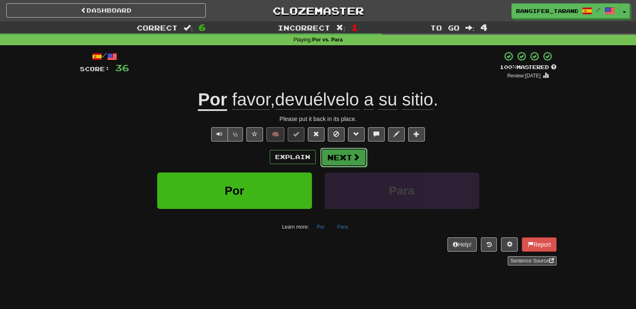
click at [354, 164] on button "Next" at bounding box center [344, 157] width 47 height 19
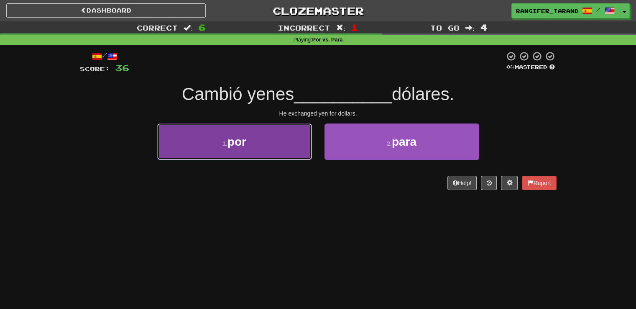
click at [283, 156] on button "1 . por" at bounding box center [234, 141] width 155 height 36
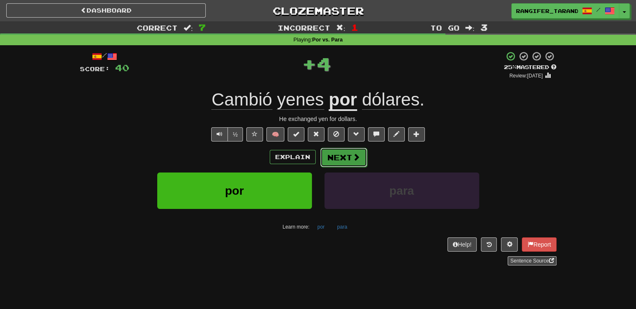
click at [347, 155] on button "Next" at bounding box center [344, 157] width 47 height 19
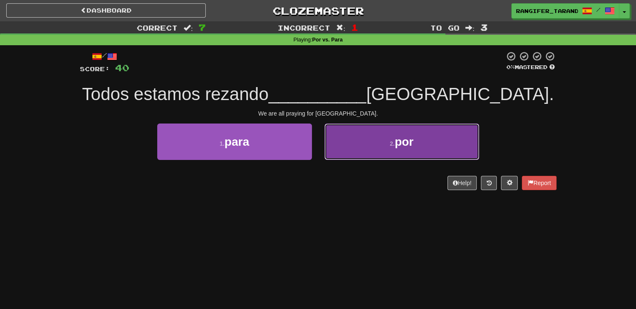
click at [370, 156] on button "2 . por" at bounding box center [402, 141] width 155 height 36
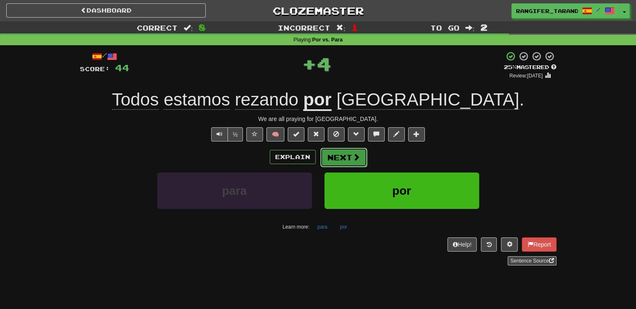
click at [346, 158] on button "Next" at bounding box center [344, 157] width 47 height 19
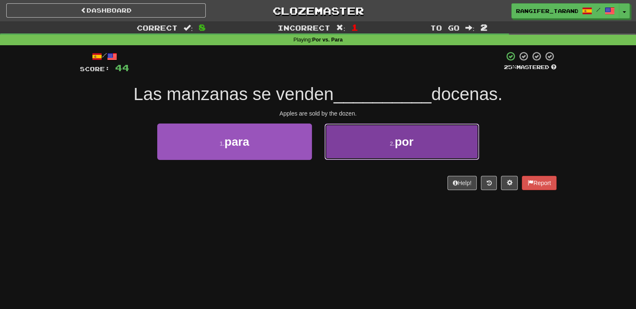
click at [347, 150] on button "2 . por" at bounding box center [402, 141] width 155 height 36
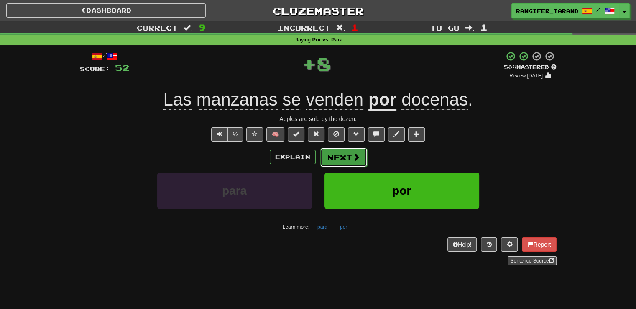
click at [340, 161] on button "Next" at bounding box center [344, 157] width 47 height 19
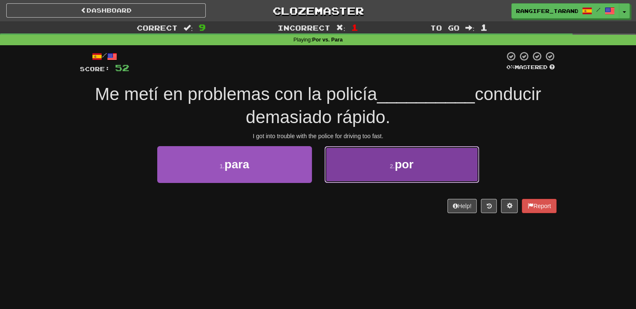
click at [358, 167] on button "2 . por" at bounding box center [402, 164] width 155 height 36
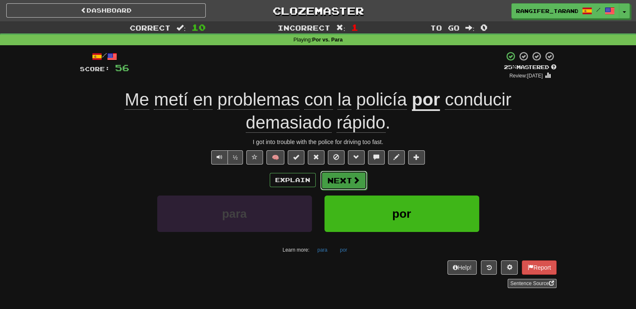
click at [345, 179] on button "Next" at bounding box center [344, 180] width 47 height 19
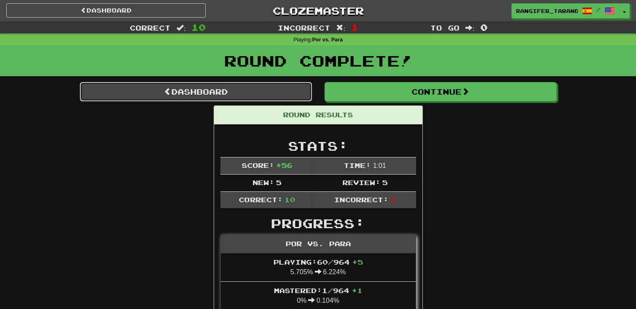
click at [253, 87] on link "Dashboard" at bounding box center [196, 91] width 232 height 19
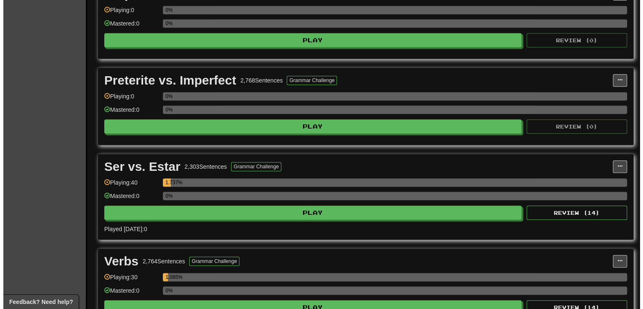
scroll to position [608, 0]
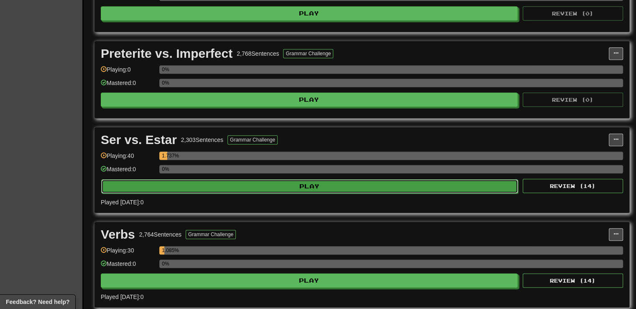
click at [313, 179] on button "Play" at bounding box center [309, 186] width 417 height 14
select select "**"
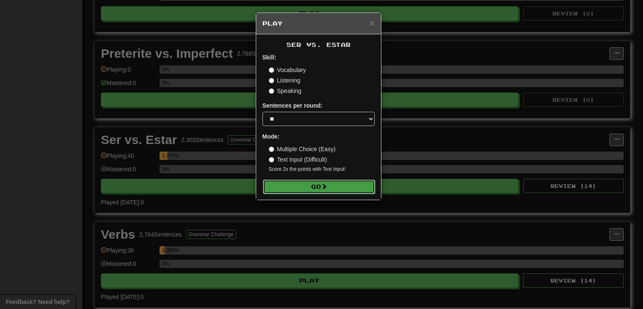
click at [327, 188] on span at bounding box center [324, 186] width 6 height 6
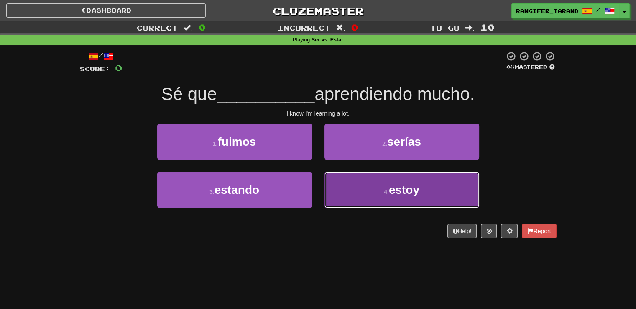
click at [400, 200] on button "4 . estoy" at bounding box center [402, 190] width 155 height 36
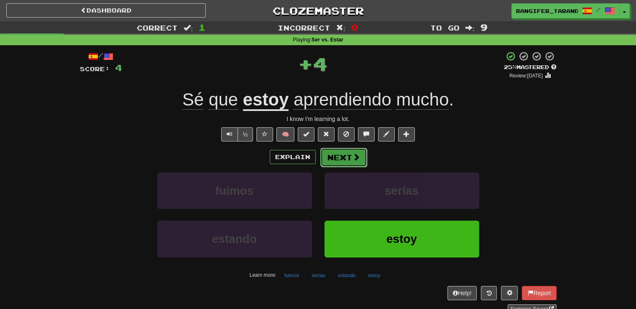
click at [348, 155] on button "Next" at bounding box center [344, 157] width 47 height 19
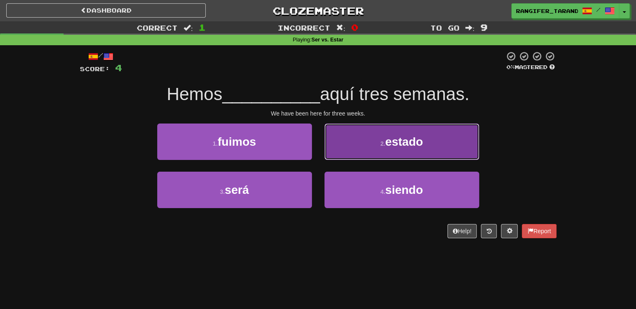
click at [362, 144] on button "2 . estado" at bounding box center [402, 141] width 155 height 36
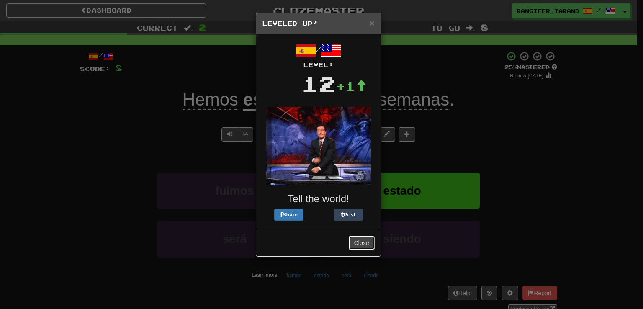
click at [364, 241] on button "Close" at bounding box center [362, 243] width 26 height 14
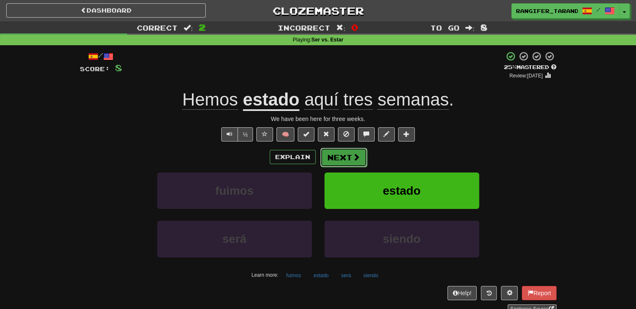
click at [349, 158] on button "Next" at bounding box center [344, 157] width 47 height 19
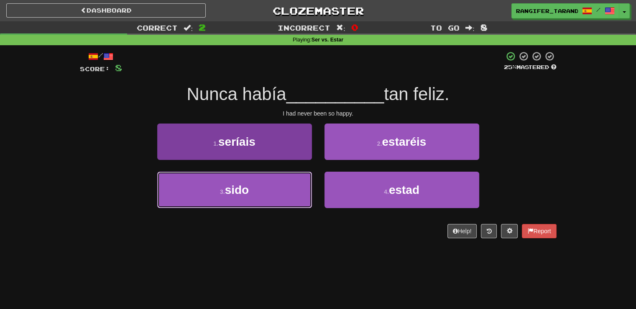
click at [285, 193] on button "3 . sido" at bounding box center [234, 190] width 155 height 36
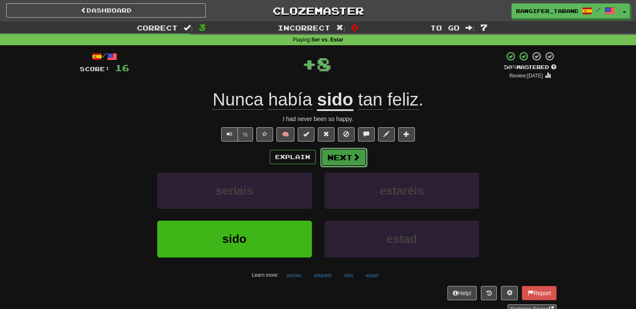
click at [338, 156] on button "Next" at bounding box center [344, 157] width 47 height 19
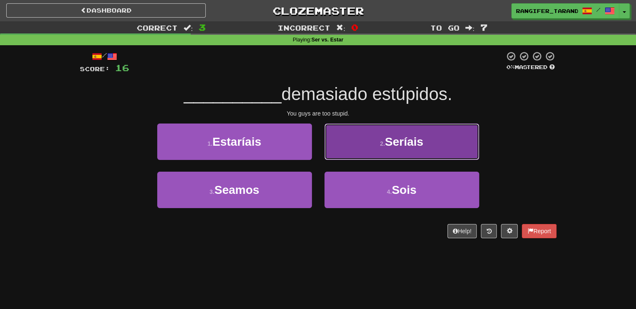
click at [370, 147] on button "2 . Seríais" at bounding box center [402, 141] width 155 height 36
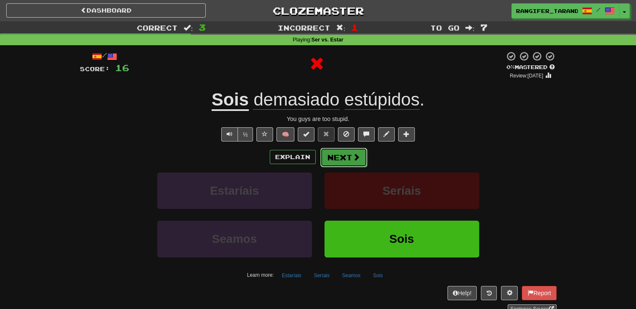
click at [333, 156] on button "Next" at bounding box center [344, 157] width 47 height 19
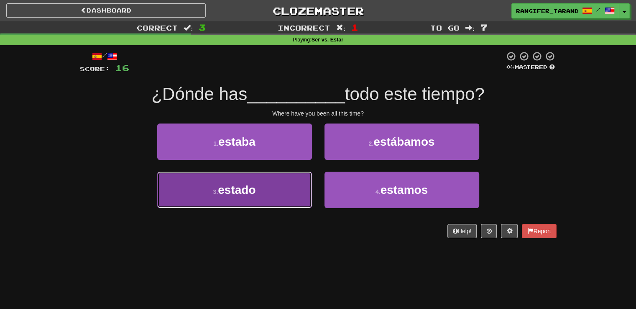
click at [228, 191] on span "estado" at bounding box center [237, 189] width 38 height 13
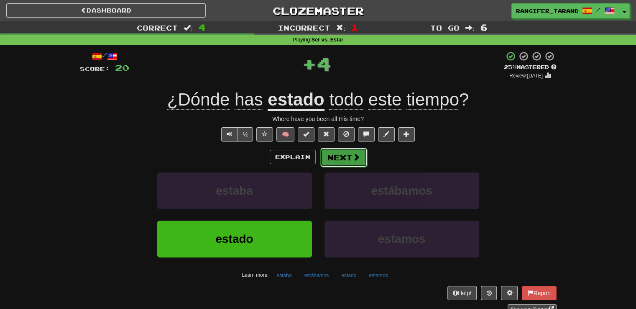
click at [358, 157] on span at bounding box center [357, 157] width 8 height 8
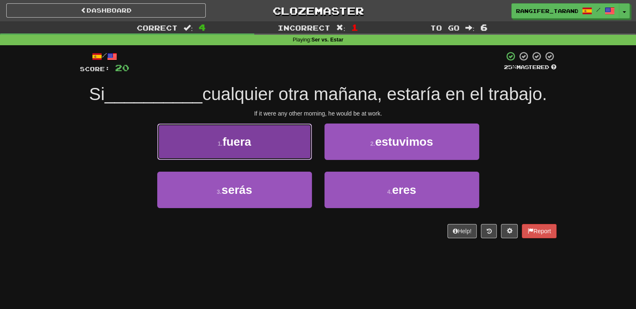
click at [249, 143] on span "fuera" at bounding box center [237, 141] width 28 height 13
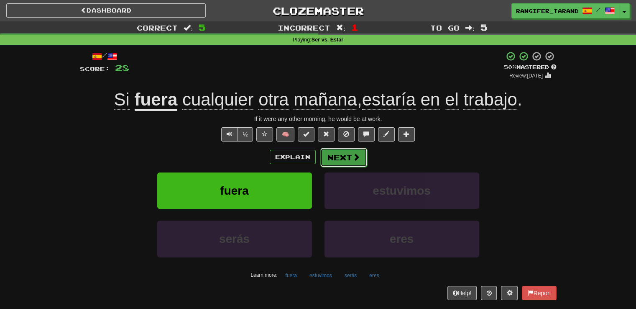
click at [348, 159] on button "Next" at bounding box center [344, 157] width 47 height 19
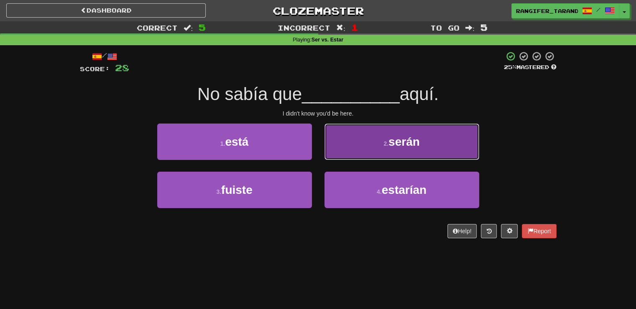
click at [336, 149] on button "2 . serán" at bounding box center [402, 141] width 155 height 36
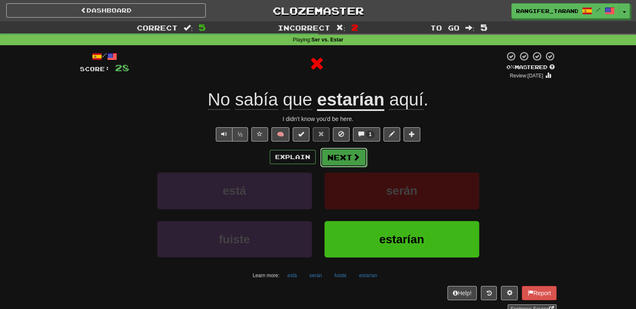
click at [334, 157] on button "Next" at bounding box center [344, 157] width 47 height 19
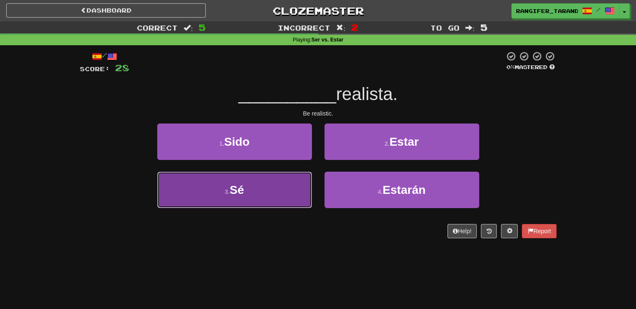
click at [272, 179] on button "3 . Sé" at bounding box center [234, 190] width 155 height 36
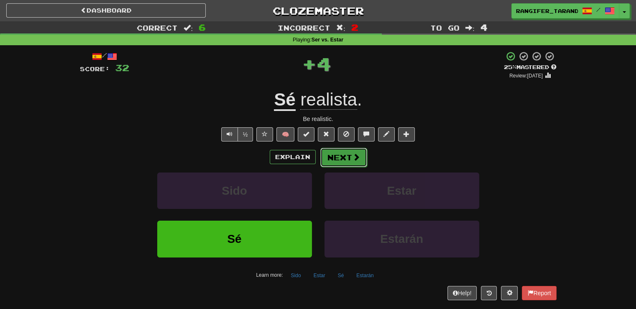
click at [344, 154] on button "Next" at bounding box center [344, 157] width 47 height 19
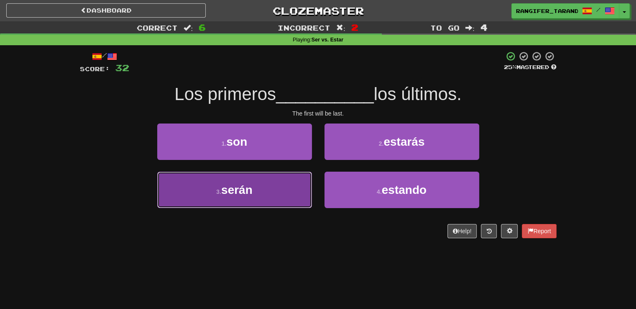
click at [271, 191] on button "3 . serán" at bounding box center [234, 190] width 155 height 36
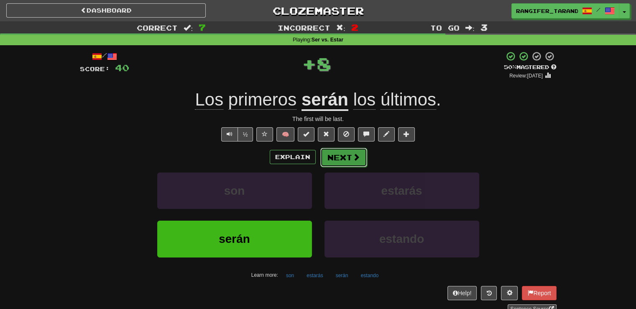
click at [340, 155] on button "Next" at bounding box center [344, 157] width 47 height 19
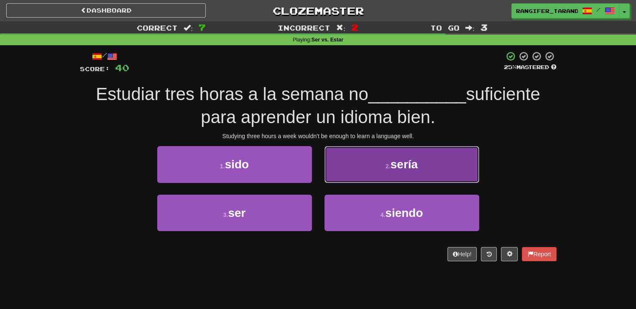
click at [377, 178] on button "2 . sería" at bounding box center [402, 164] width 155 height 36
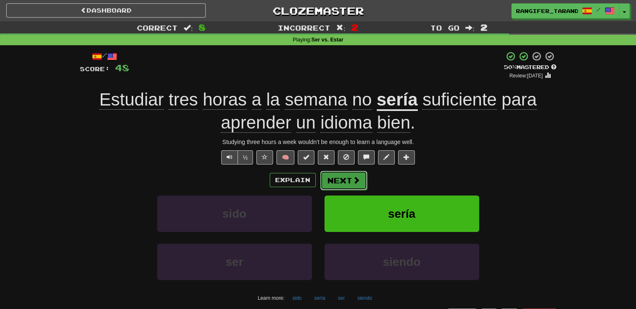
click at [331, 188] on button "Next" at bounding box center [344, 180] width 47 height 19
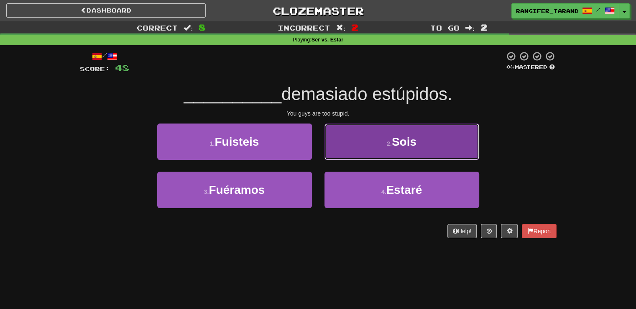
click at [357, 133] on button "2 . Sois" at bounding box center [402, 141] width 155 height 36
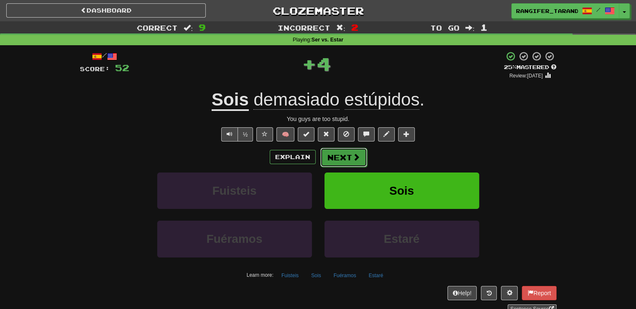
click at [339, 156] on button "Next" at bounding box center [344, 157] width 47 height 19
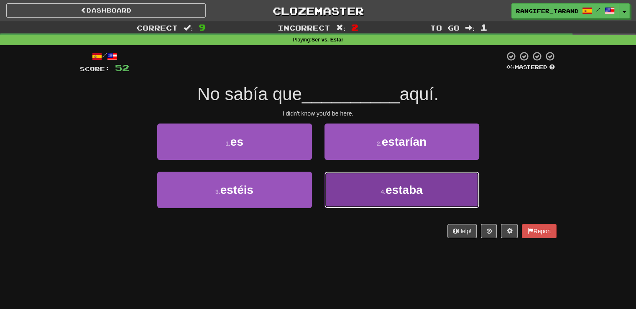
click at [341, 187] on button "4 . estaba" at bounding box center [402, 190] width 155 height 36
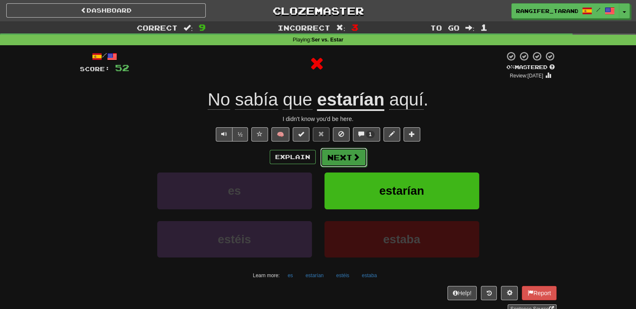
click at [341, 158] on button "Next" at bounding box center [344, 157] width 47 height 19
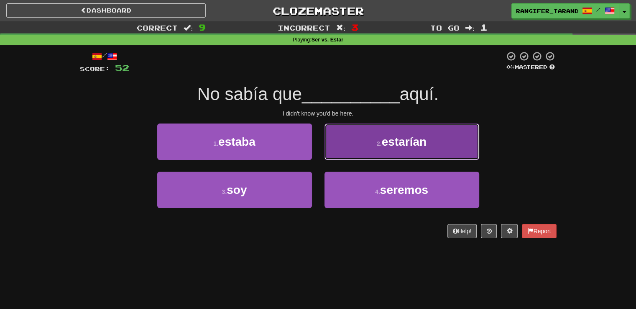
click at [360, 150] on button "2 . estarían" at bounding box center [402, 141] width 155 height 36
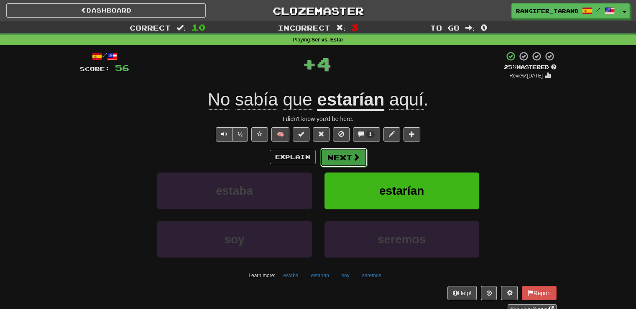
click at [348, 159] on button "Next" at bounding box center [344, 157] width 47 height 19
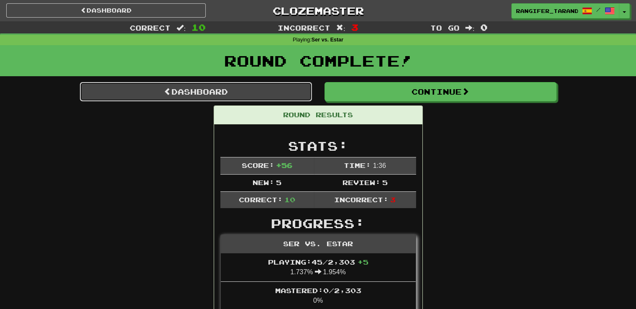
click at [258, 91] on link "Dashboard" at bounding box center [196, 91] width 232 height 19
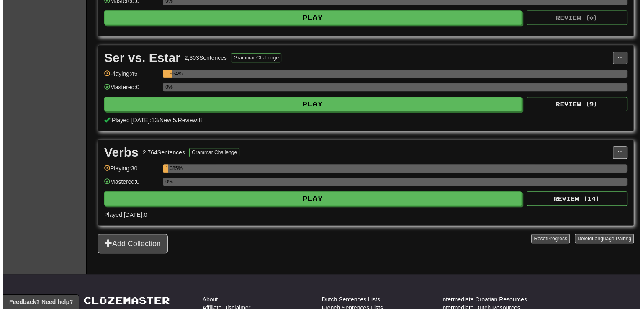
scroll to position [683, 0]
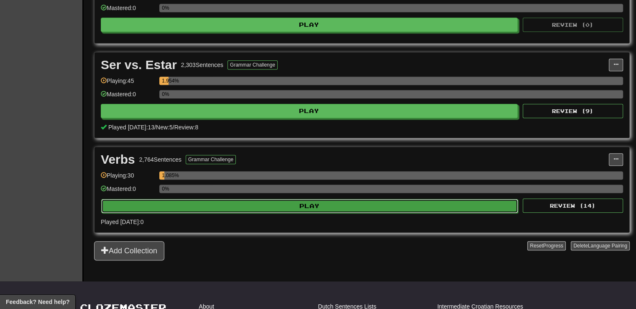
click at [312, 199] on button "Play" at bounding box center [309, 206] width 417 height 14
select select "**"
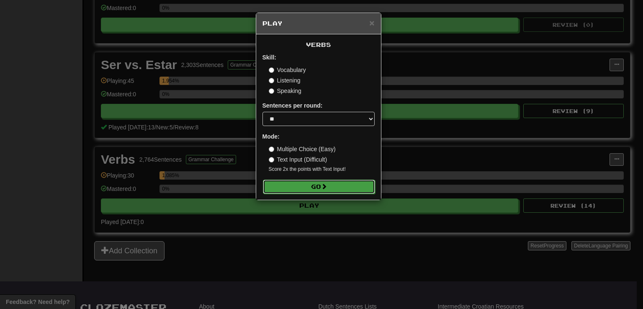
click at [317, 184] on button "Go" at bounding box center [319, 187] width 112 height 14
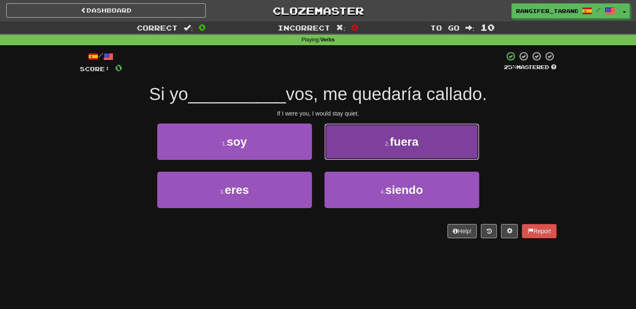
click at [364, 144] on button "2 . fuera" at bounding box center [402, 141] width 155 height 36
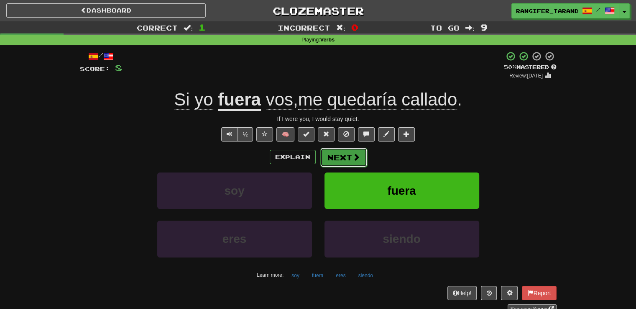
click at [344, 155] on button "Next" at bounding box center [344, 157] width 47 height 19
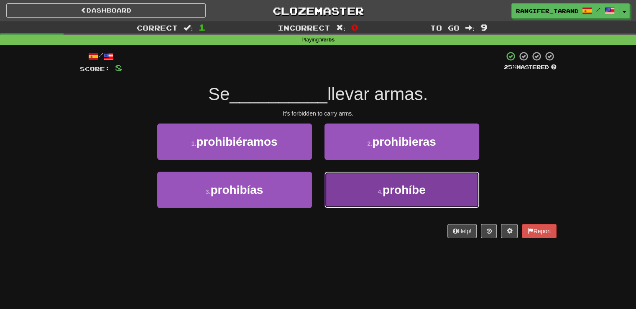
click at [351, 186] on button "4 . prohíbe" at bounding box center [402, 190] width 155 height 36
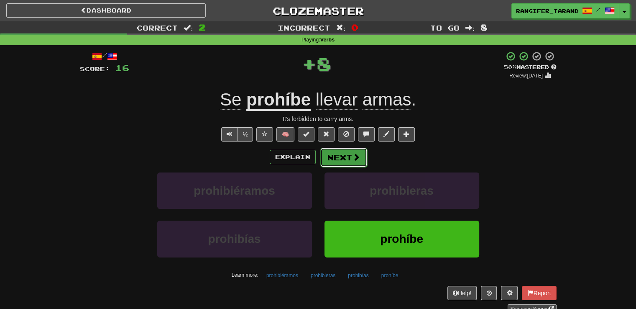
click at [336, 151] on button "Next" at bounding box center [344, 157] width 47 height 19
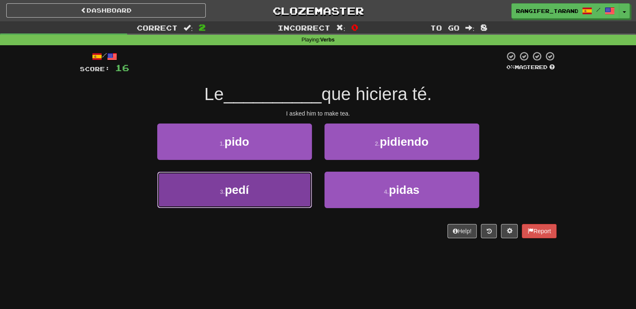
click at [252, 196] on button "3 . [GEOGRAPHIC_DATA]" at bounding box center [234, 190] width 155 height 36
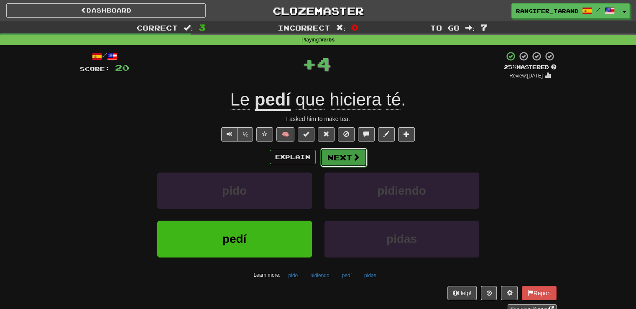
click at [346, 163] on button "Next" at bounding box center [344, 157] width 47 height 19
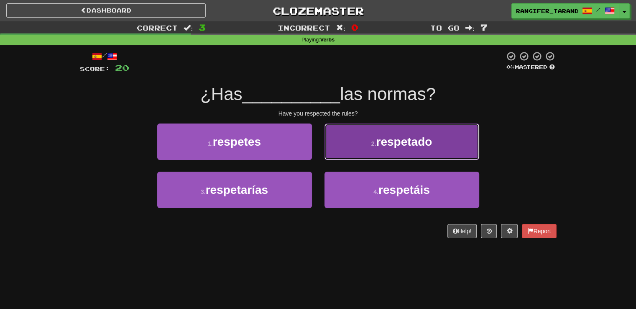
click at [352, 157] on button "2 . respetado" at bounding box center [402, 141] width 155 height 36
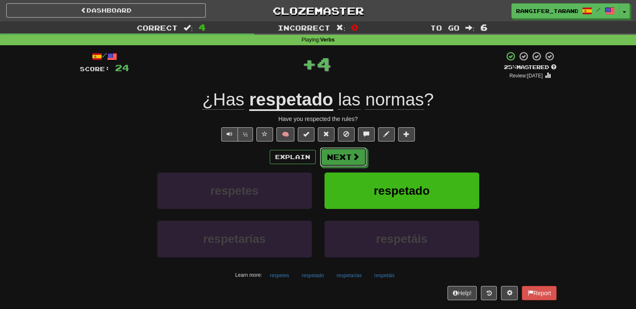
click at [352, 157] on span at bounding box center [356, 157] width 8 height 8
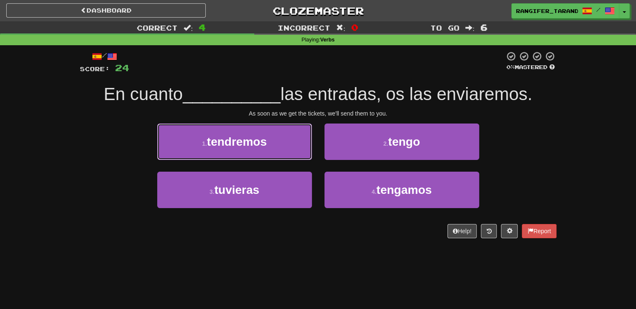
click at [243, 144] on span "tendremos" at bounding box center [237, 141] width 60 height 13
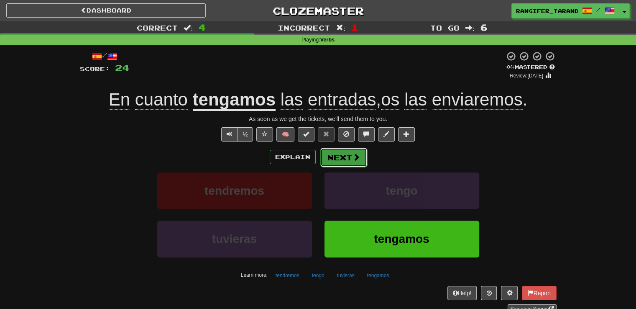
click at [345, 152] on button "Next" at bounding box center [344, 157] width 47 height 19
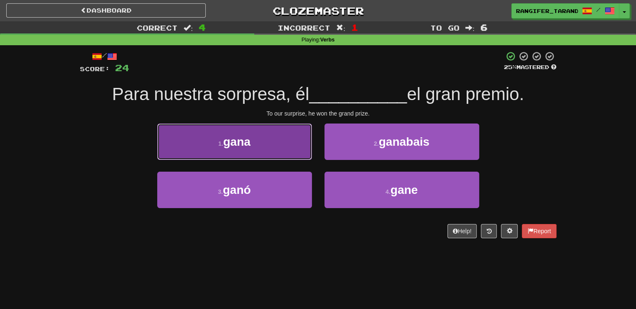
click at [259, 149] on button "1 . [GEOGRAPHIC_DATA]" at bounding box center [234, 141] width 155 height 36
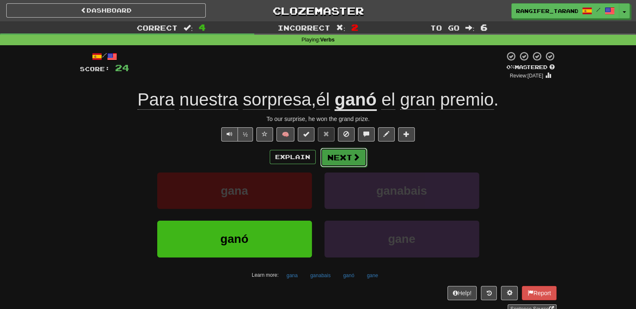
click at [340, 155] on button "Next" at bounding box center [344, 157] width 47 height 19
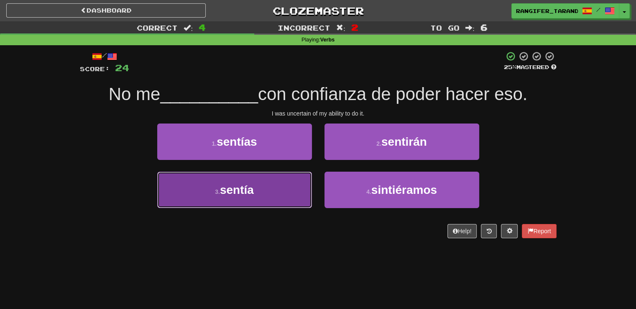
click at [238, 196] on button "3 . [GEOGRAPHIC_DATA]" at bounding box center [234, 190] width 155 height 36
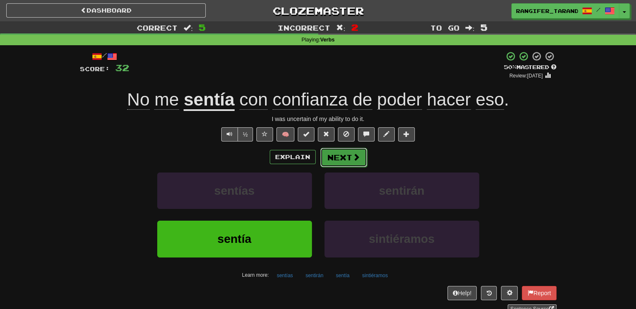
click at [343, 153] on button "Next" at bounding box center [344, 157] width 47 height 19
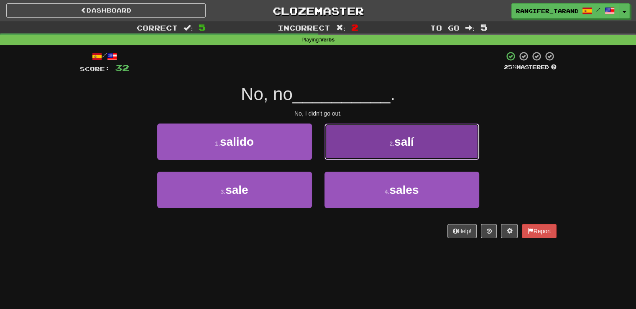
click at [380, 143] on button "2 . [GEOGRAPHIC_DATA]" at bounding box center [402, 141] width 155 height 36
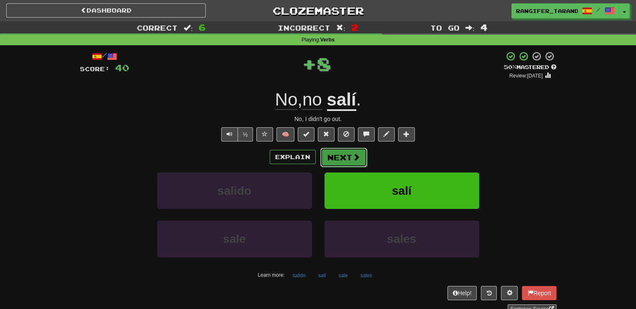
click at [347, 154] on button "Next" at bounding box center [344, 157] width 47 height 19
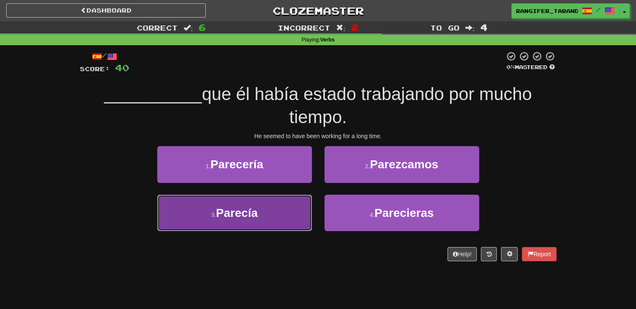
click at [263, 207] on button "3 . Parecía" at bounding box center [234, 213] width 155 height 36
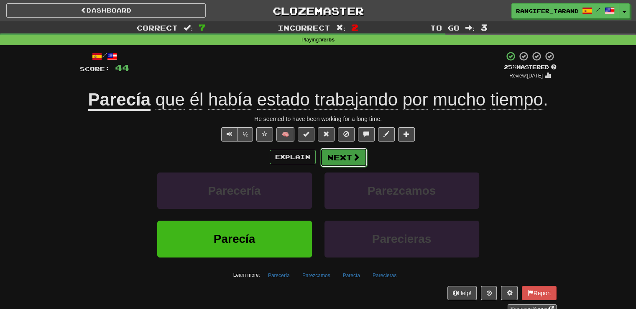
click at [353, 153] on span at bounding box center [357, 157] width 8 height 8
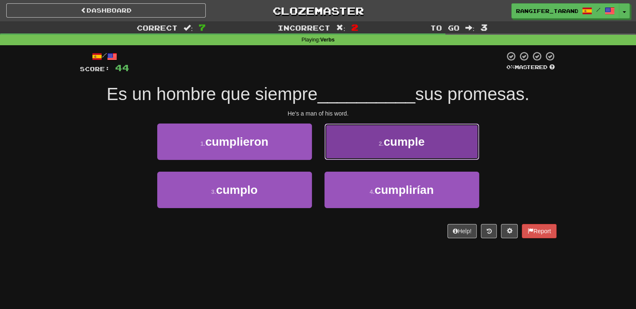
click at [367, 141] on button "2 . [PERSON_NAME]" at bounding box center [402, 141] width 155 height 36
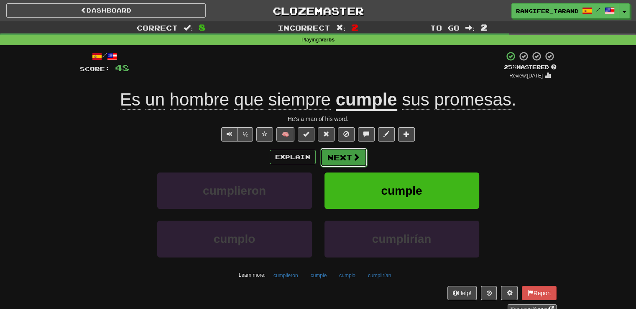
click at [344, 155] on button "Next" at bounding box center [344, 157] width 47 height 19
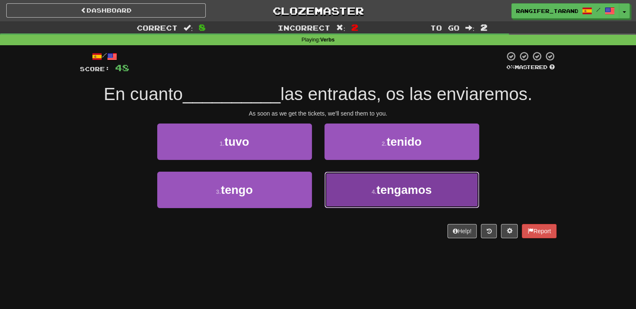
click at [395, 190] on span "tengamos" at bounding box center [404, 189] width 55 height 13
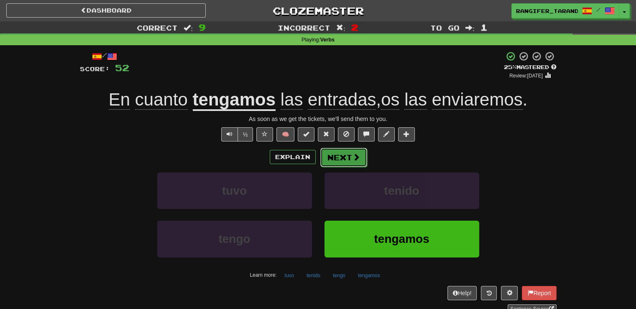
click at [340, 159] on button "Next" at bounding box center [344, 157] width 47 height 19
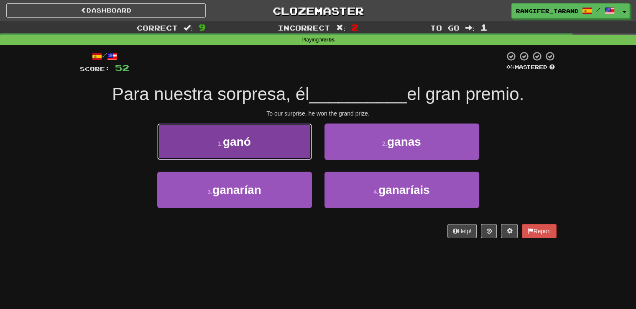
click at [271, 137] on button "1 . ganó" at bounding box center [234, 141] width 155 height 36
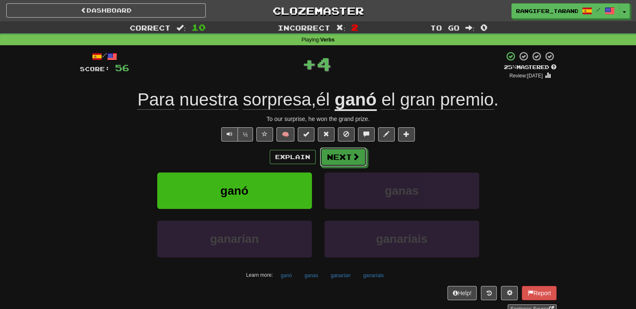
click at [339, 153] on button "Next" at bounding box center [343, 156] width 47 height 19
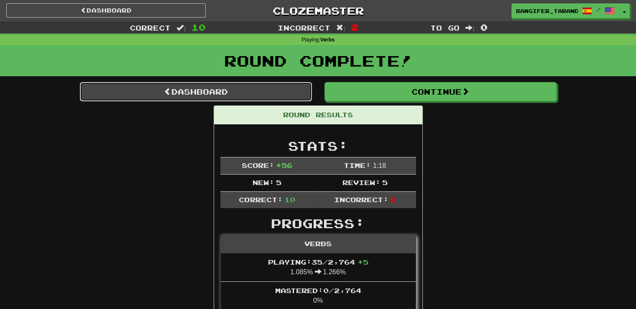
click at [253, 88] on link "Dashboard" at bounding box center [196, 91] width 232 height 19
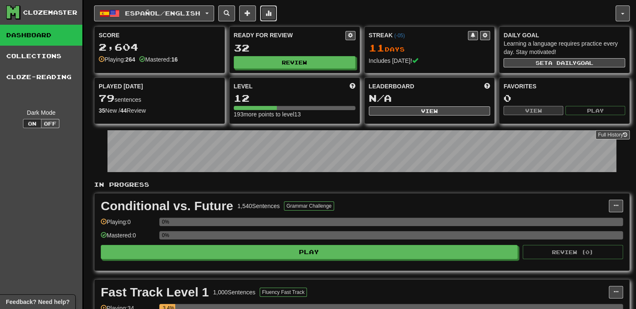
click at [272, 13] on span at bounding box center [269, 13] width 6 height 6
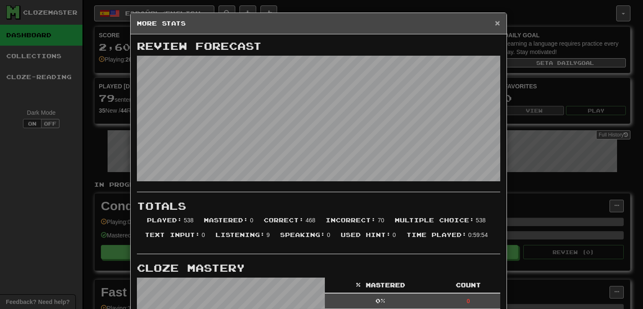
click at [495, 24] on span "×" at bounding box center [497, 23] width 5 height 10
